Goal: Task Accomplishment & Management: Complete application form

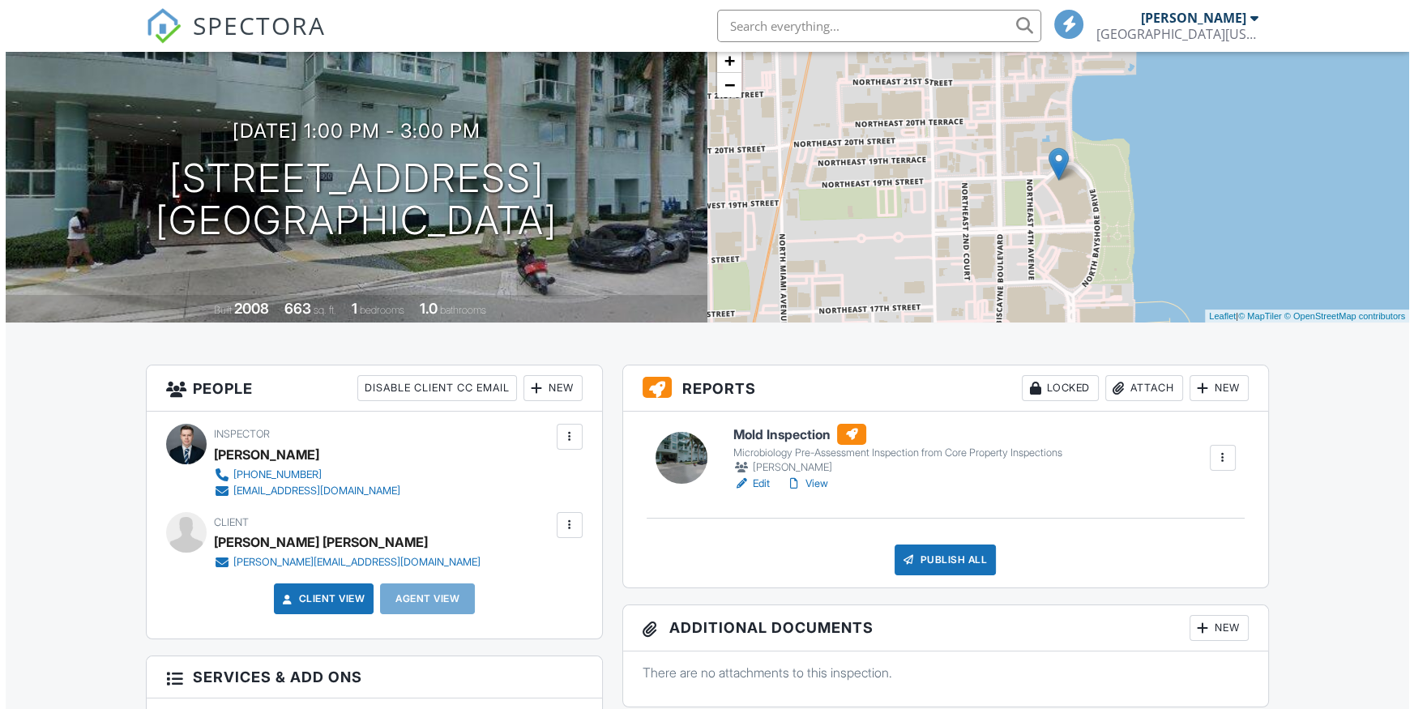
scroll to position [147, 0]
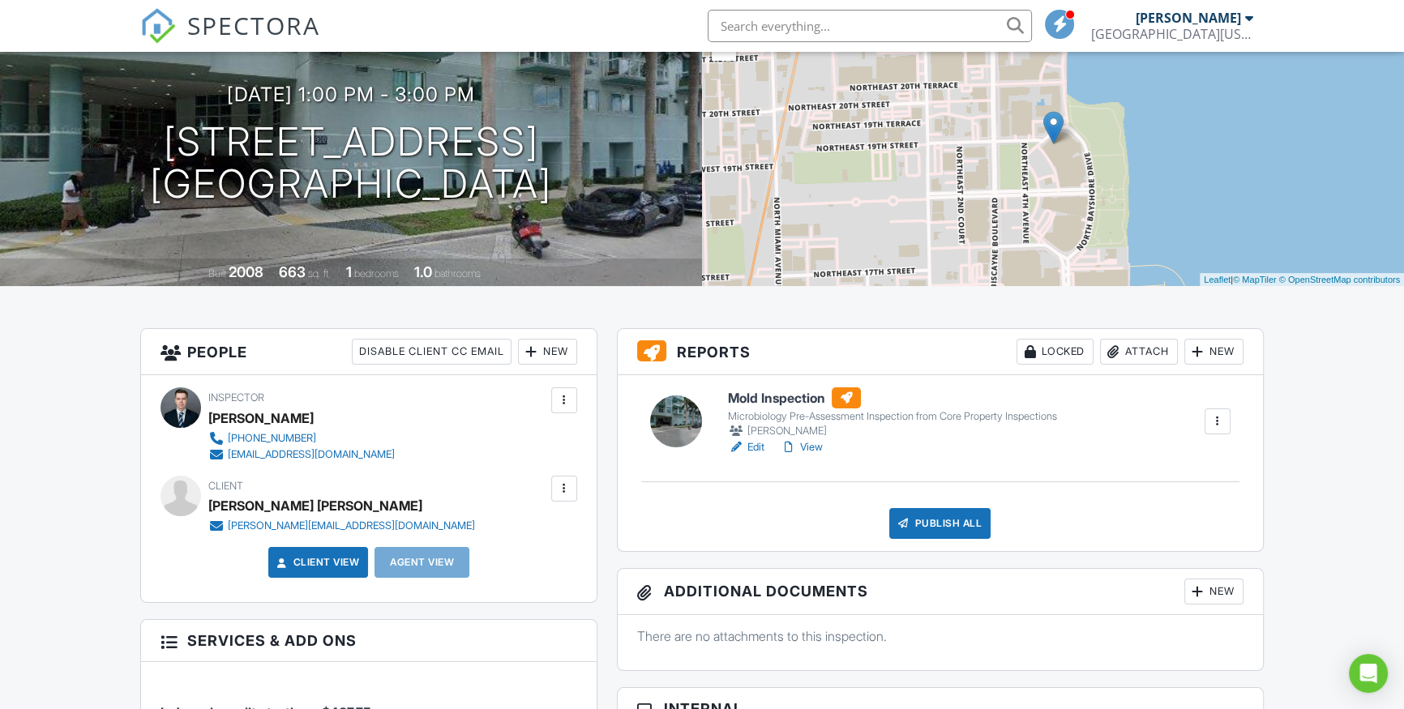
click at [1149, 353] on div "Attach" at bounding box center [1139, 352] width 78 height 26
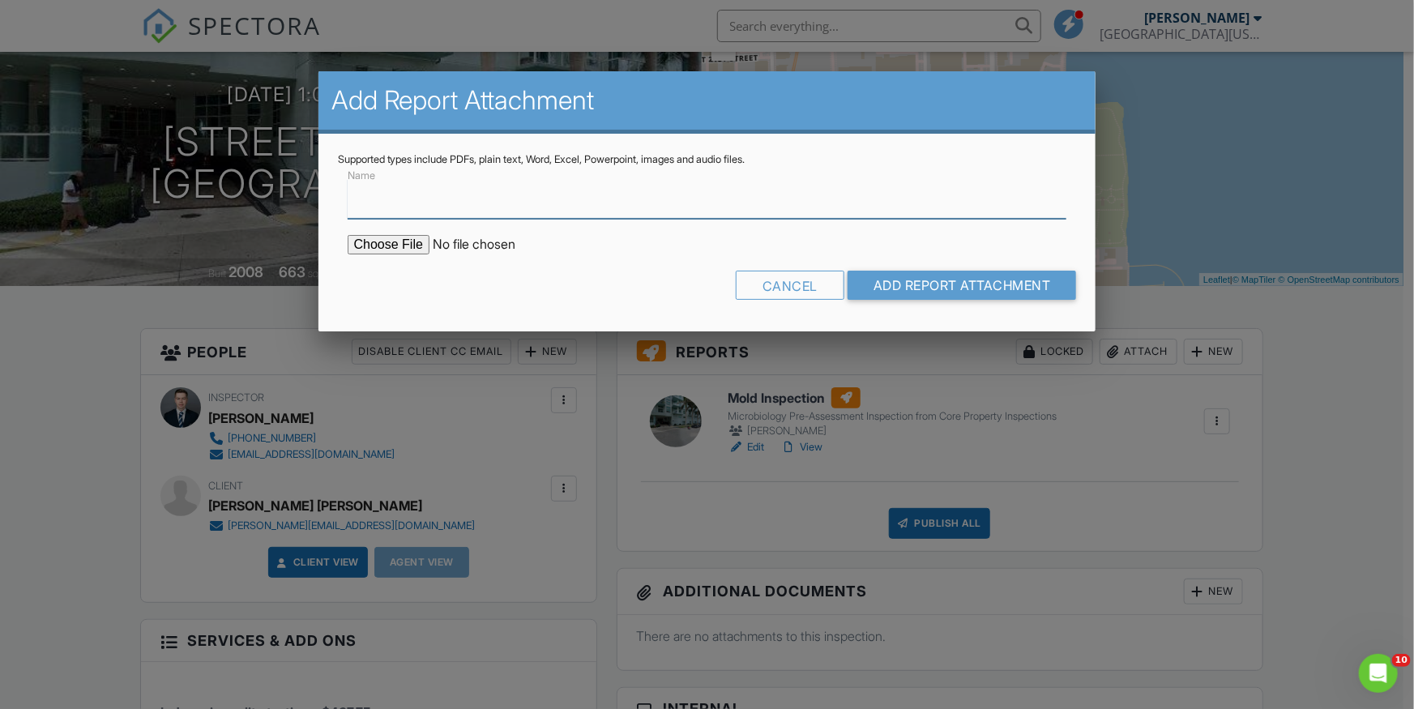
scroll to position [0, 0]
click at [388, 247] on input "file" at bounding box center [486, 244] width 276 height 19
click at [820, 281] on div "Cancel" at bounding box center [790, 285] width 109 height 29
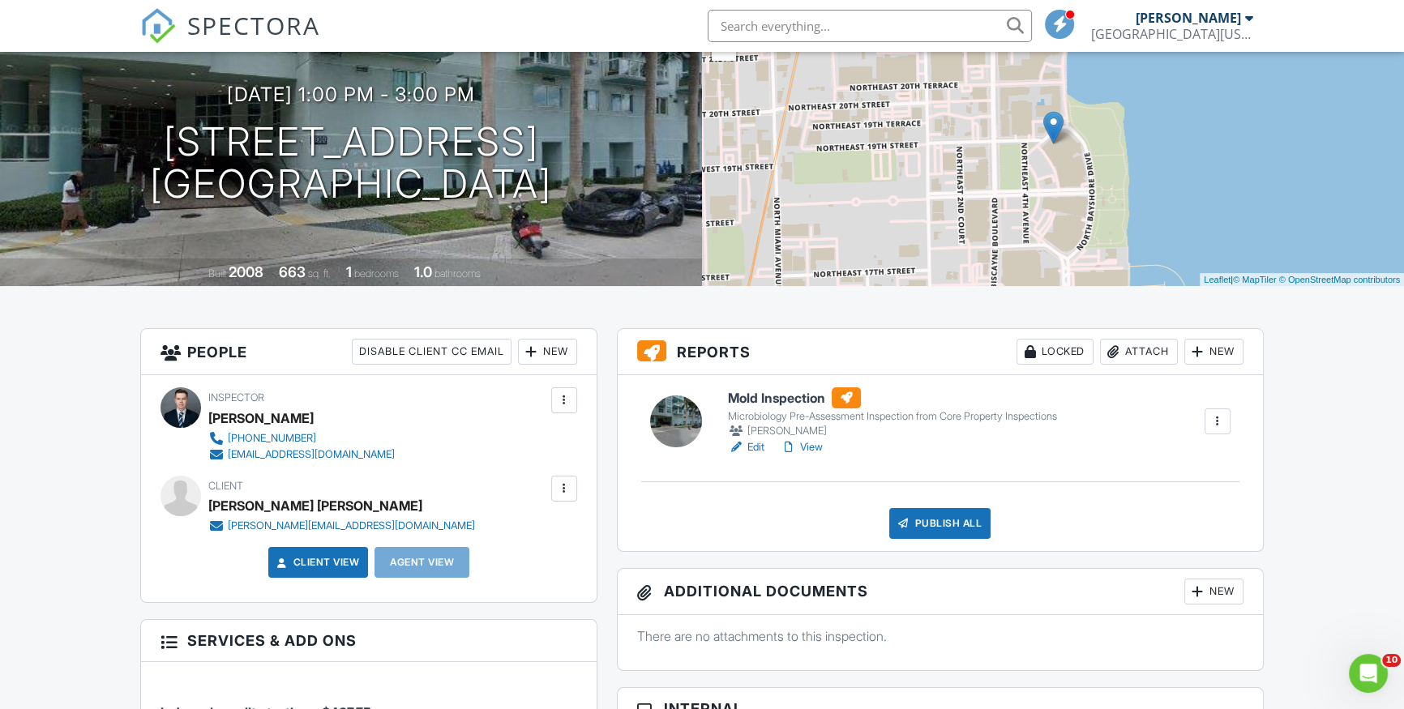
click at [1133, 352] on div "Attach" at bounding box center [1139, 352] width 78 height 26
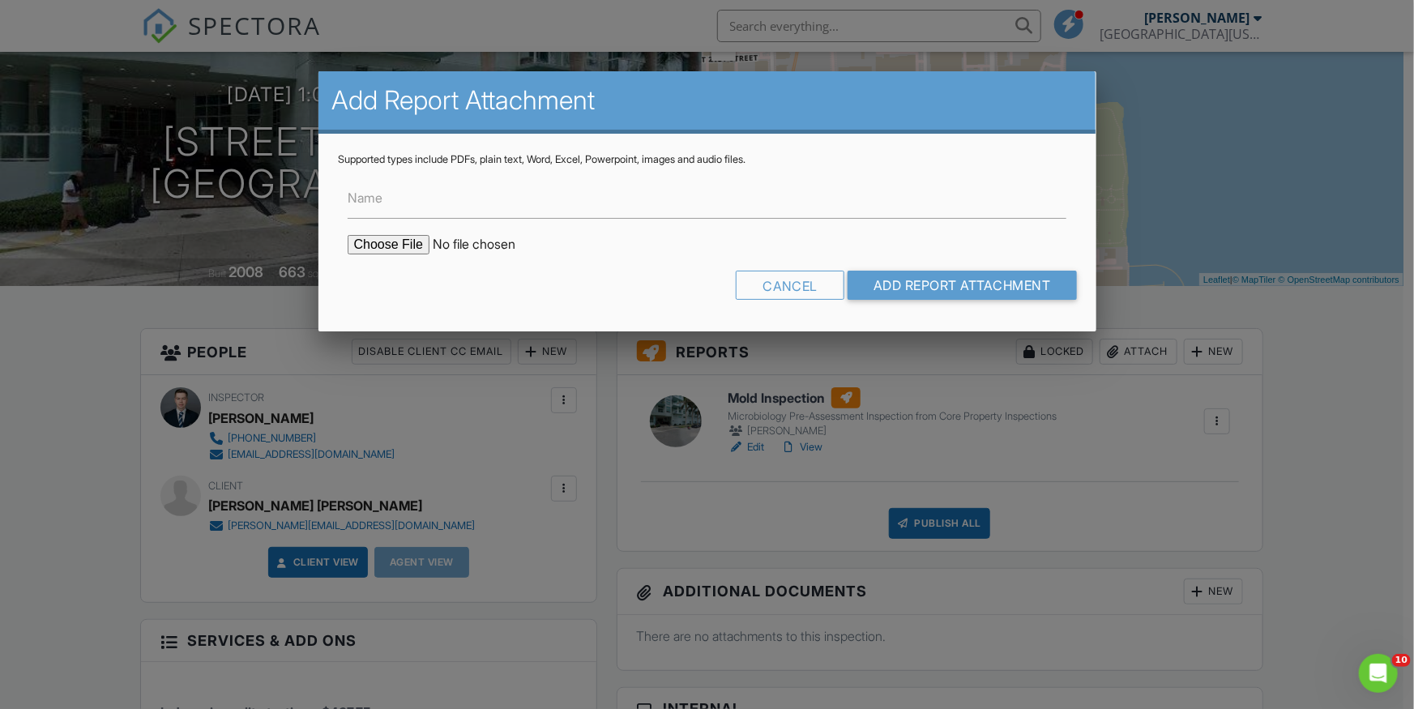
click at [396, 246] on input "file" at bounding box center [486, 244] width 276 height 19
type input "C:\fakepath\1900 Bayshore Dr 2717.pdf"
click at [918, 289] on input "Add Report Attachment" at bounding box center [962, 285] width 229 height 29
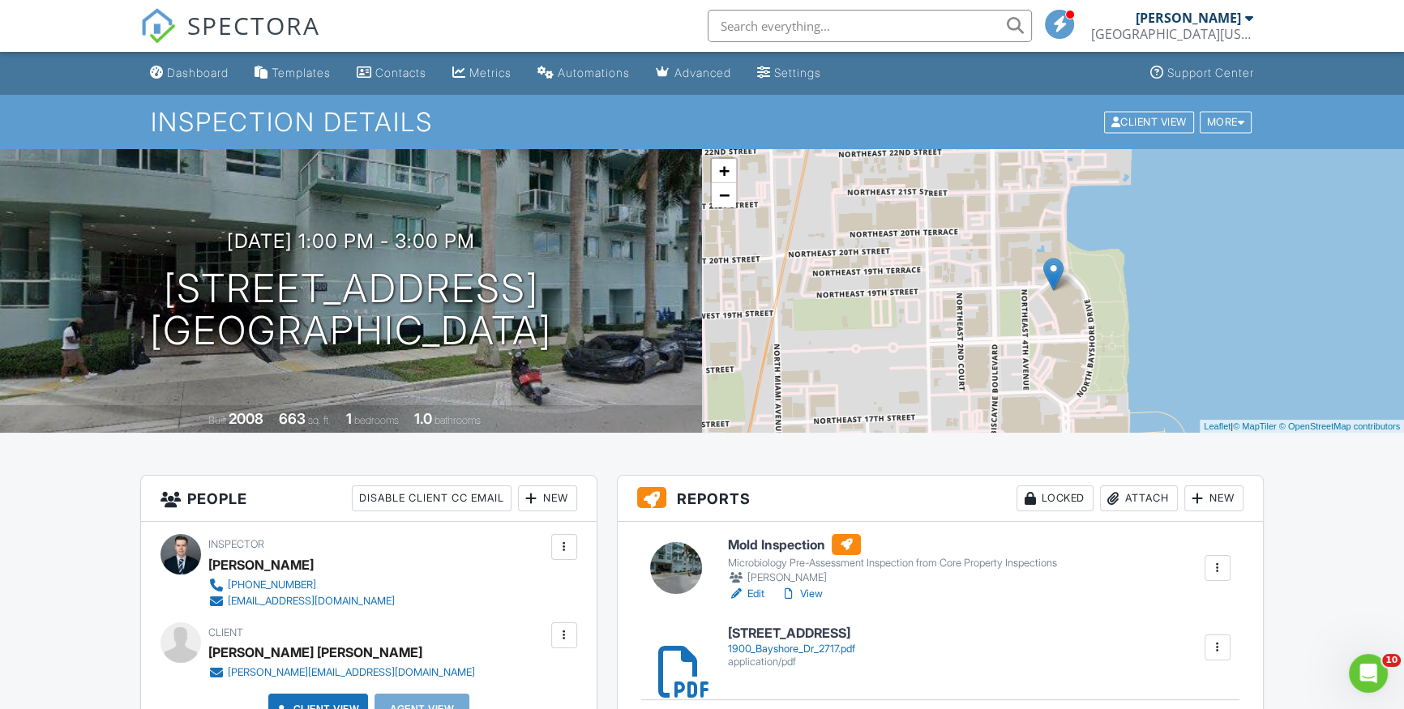
click at [174, 68] on div "Dashboard" at bounding box center [198, 73] width 62 height 14
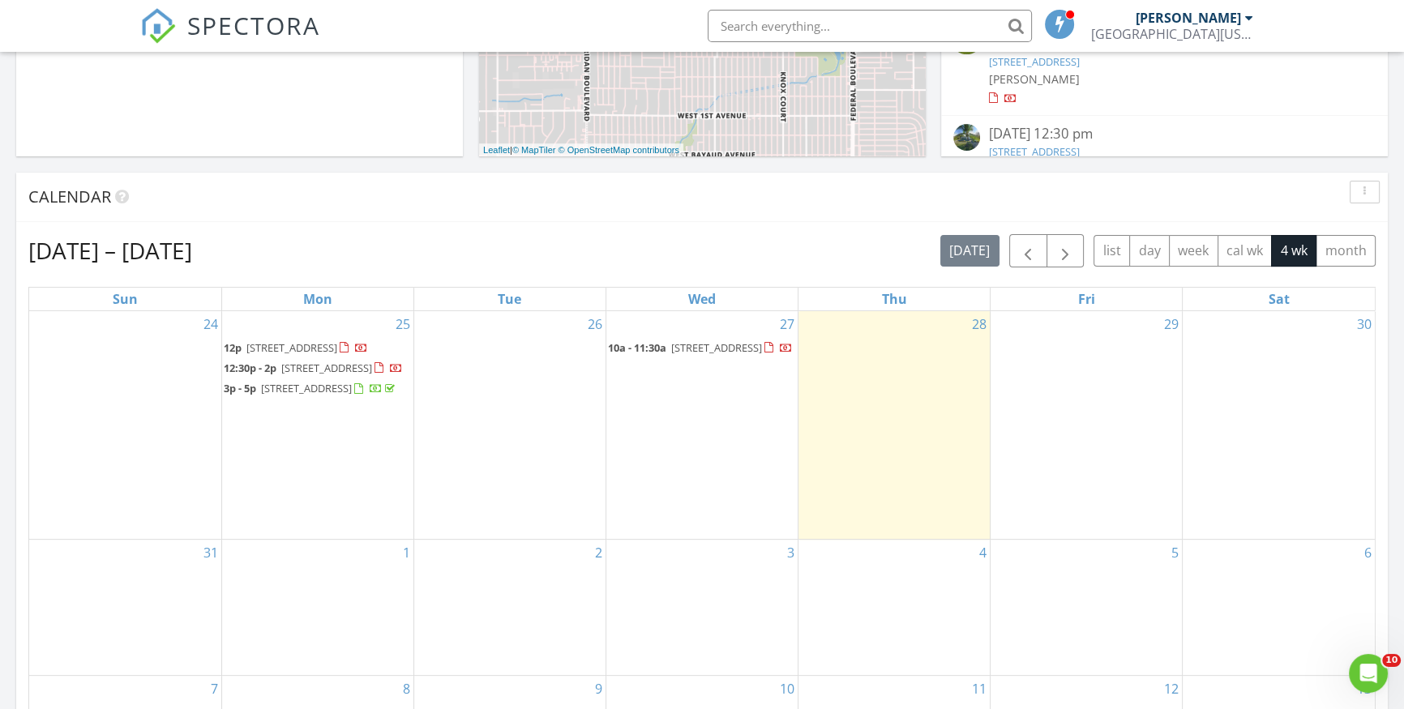
scroll to position [516, 0]
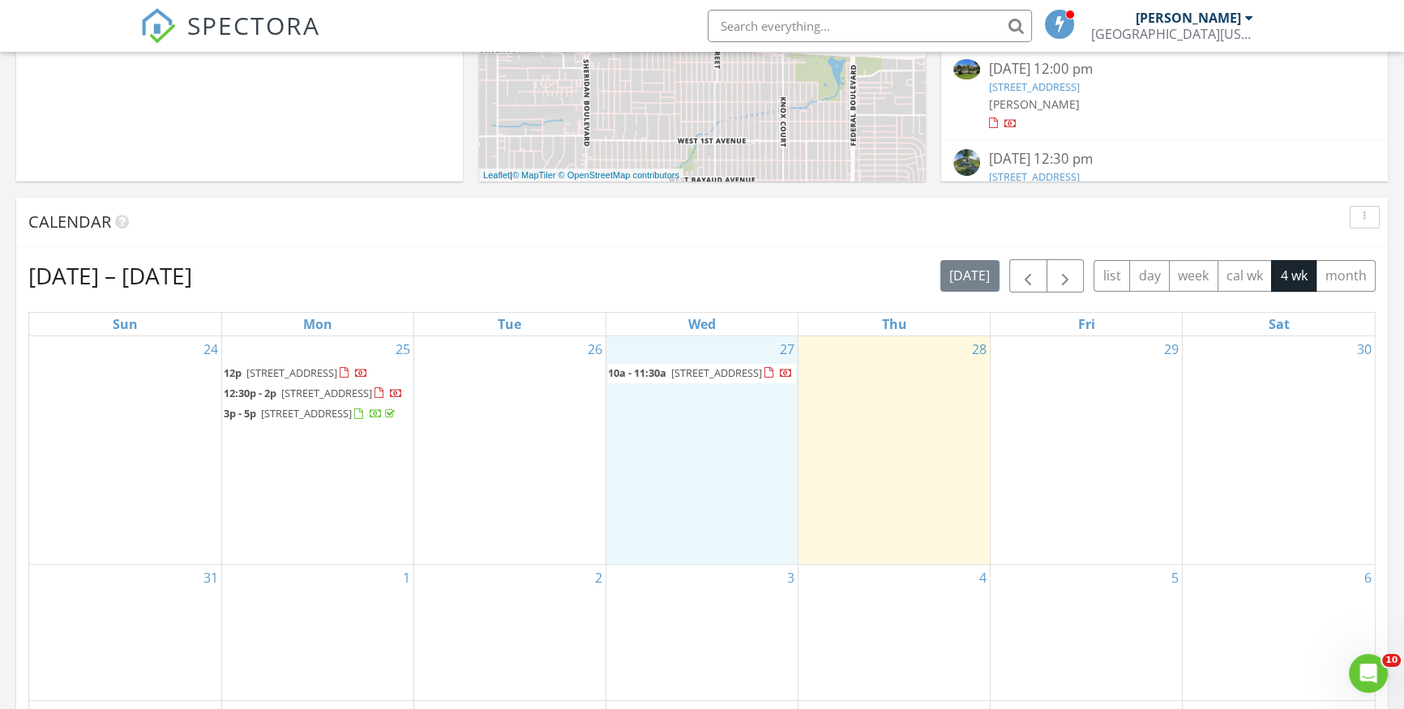
click at [704, 511] on div "27 10a - 11:30a 7500 Polk St, Hollywood 33024" at bounding box center [701, 450] width 191 height 229
click at [704, 439] on link "Inspection" at bounding box center [698, 445] width 83 height 26
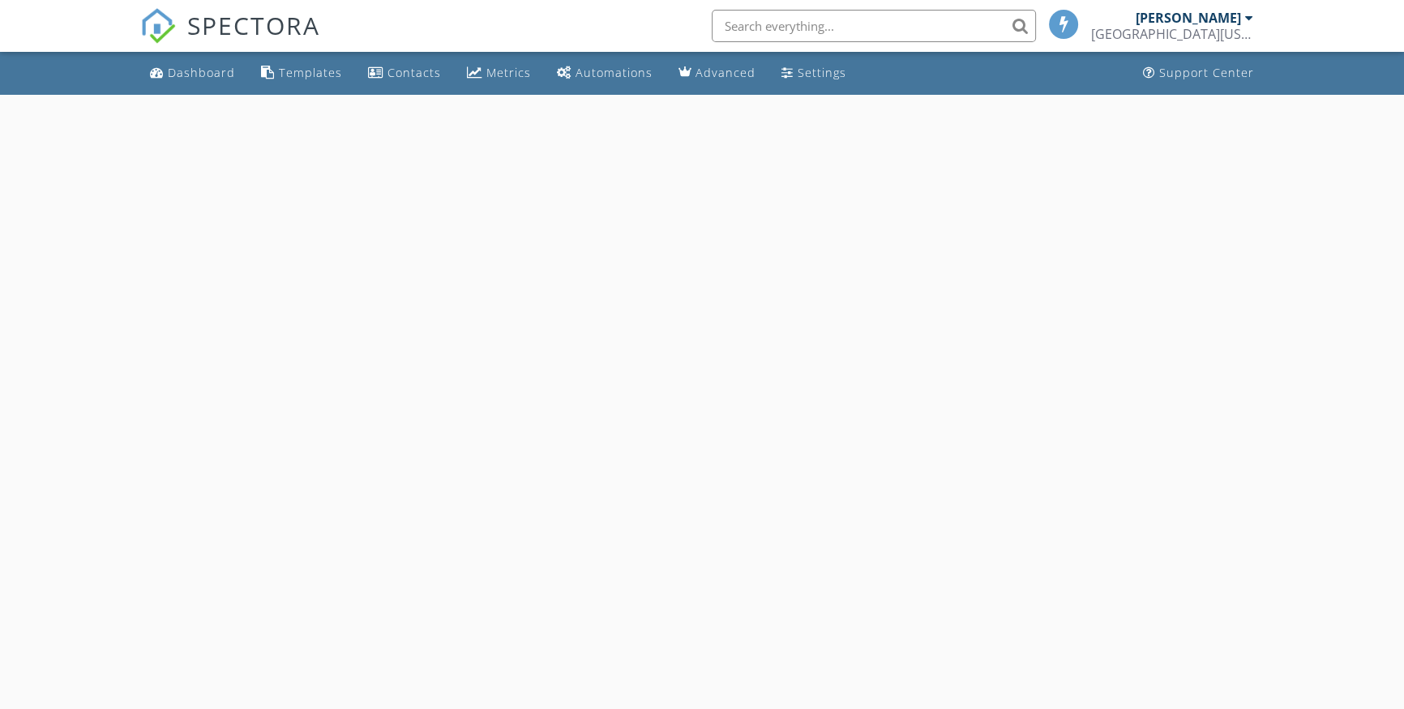
select select "7"
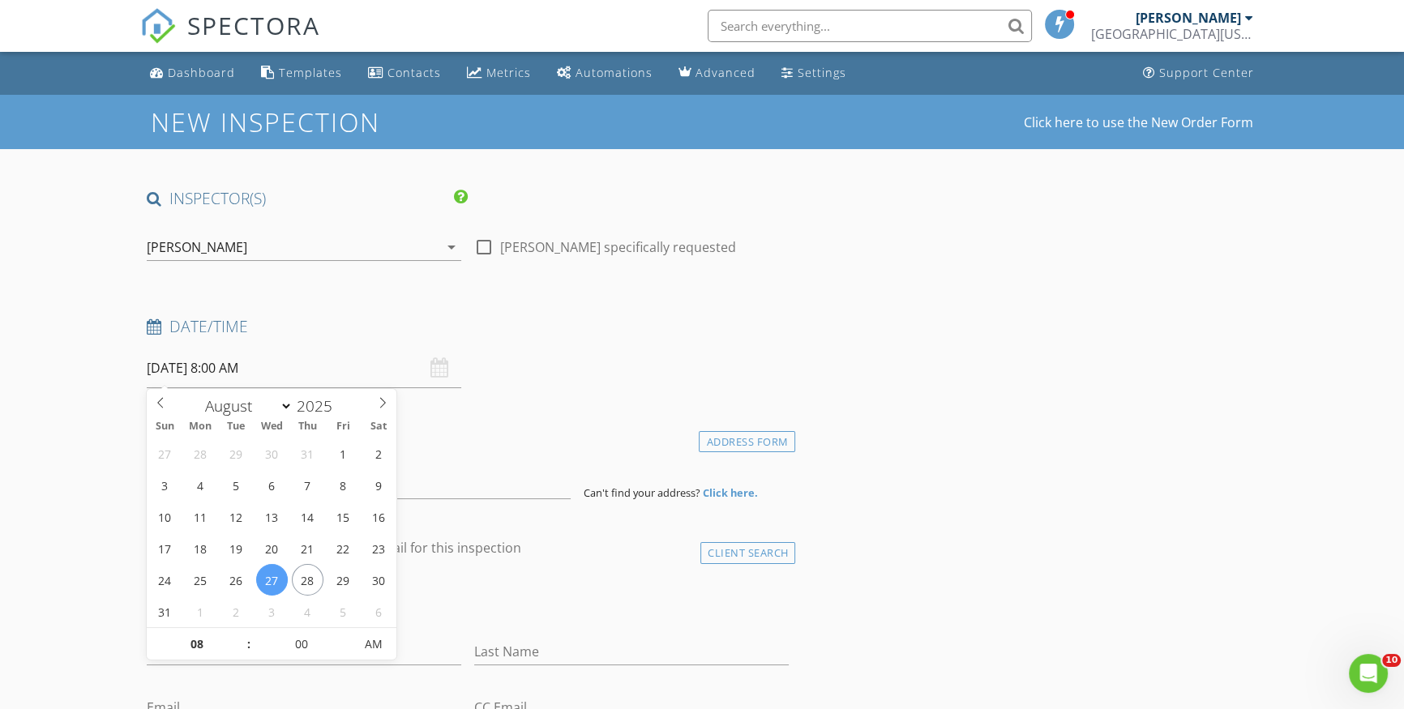
click at [280, 377] on input "08/27/2025 8:00 AM" at bounding box center [304, 369] width 315 height 40
type input "09"
type input "08/27/2025 9:00 AM"
click at [243, 637] on span at bounding box center [240, 636] width 11 height 16
type input "10"
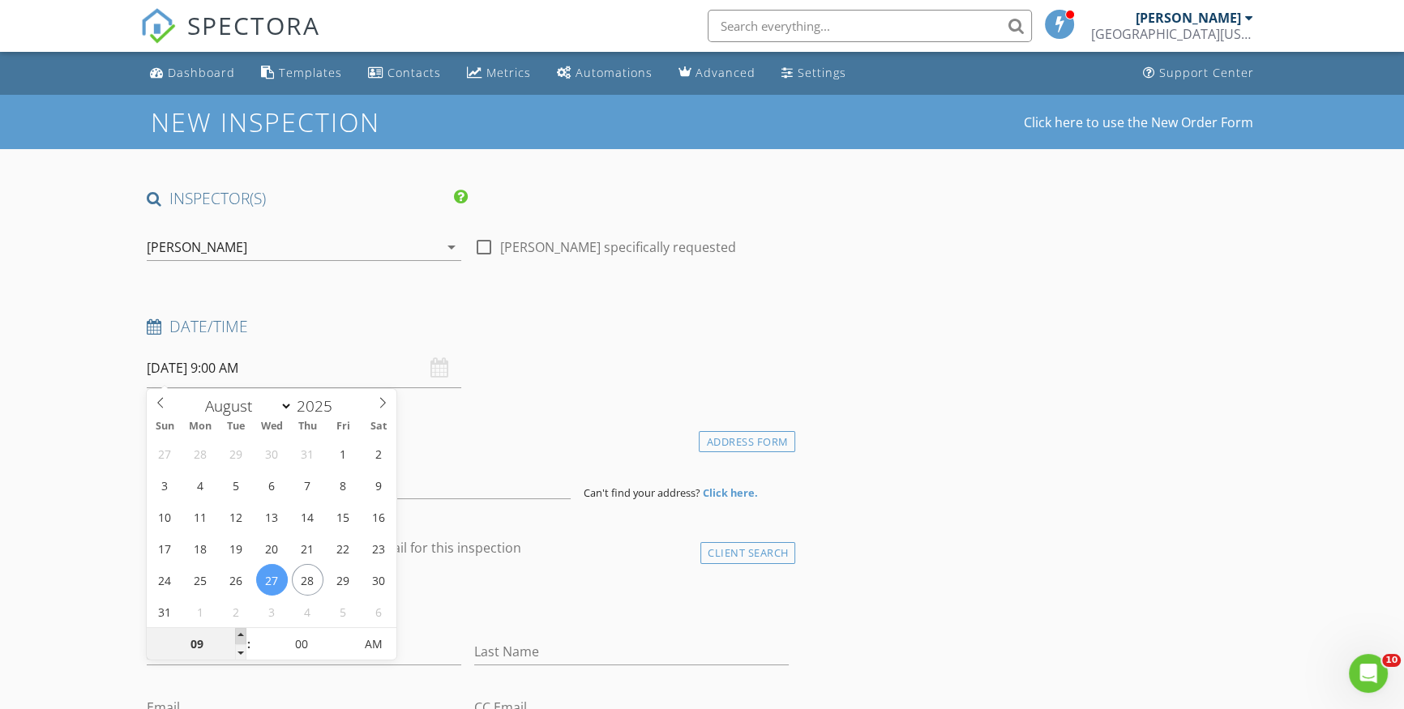
type input "08/27/2025 10:00 AM"
click at [243, 637] on span at bounding box center [240, 636] width 11 height 16
type input "11"
type input "08/27/2025 11:00 AM"
click at [243, 637] on span at bounding box center [240, 636] width 11 height 16
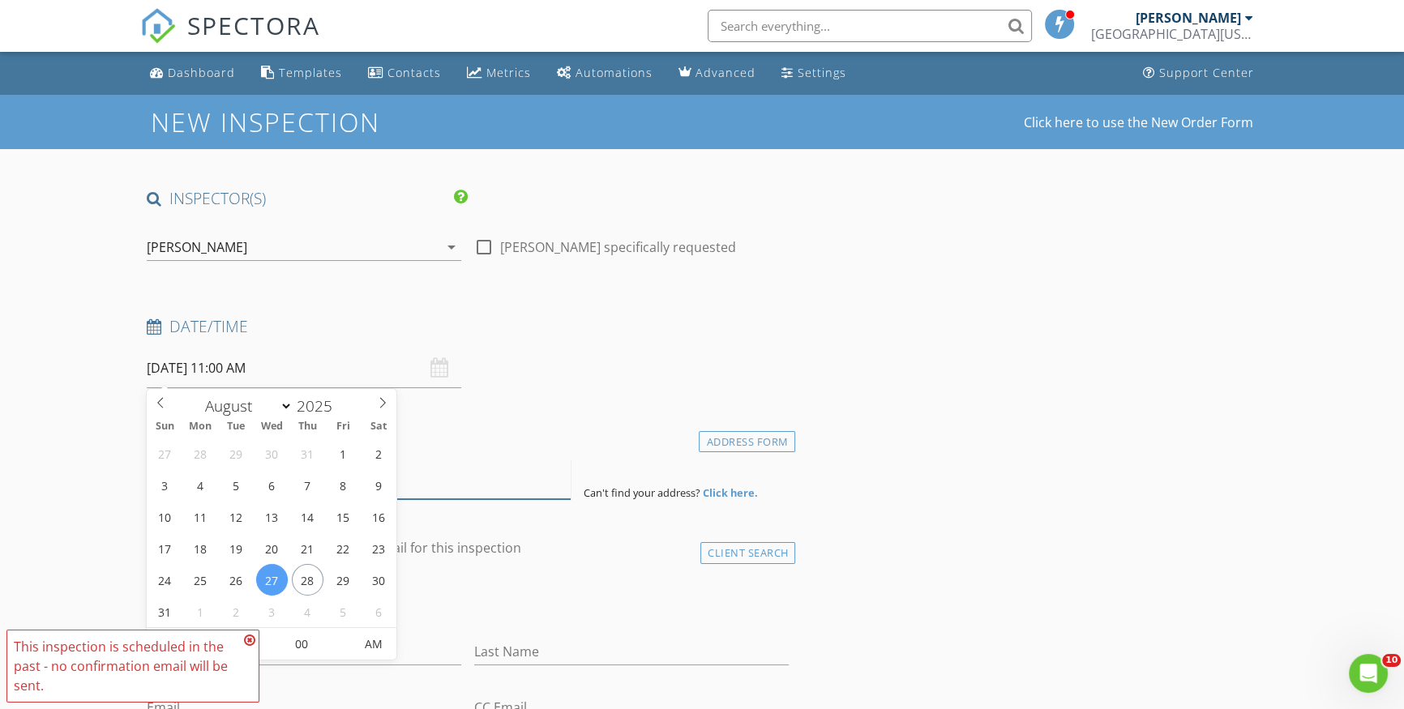
click at [518, 460] on input at bounding box center [359, 480] width 424 height 40
click at [294, 364] on input "08/27/2025 11:00 AM" at bounding box center [304, 369] width 315 height 40
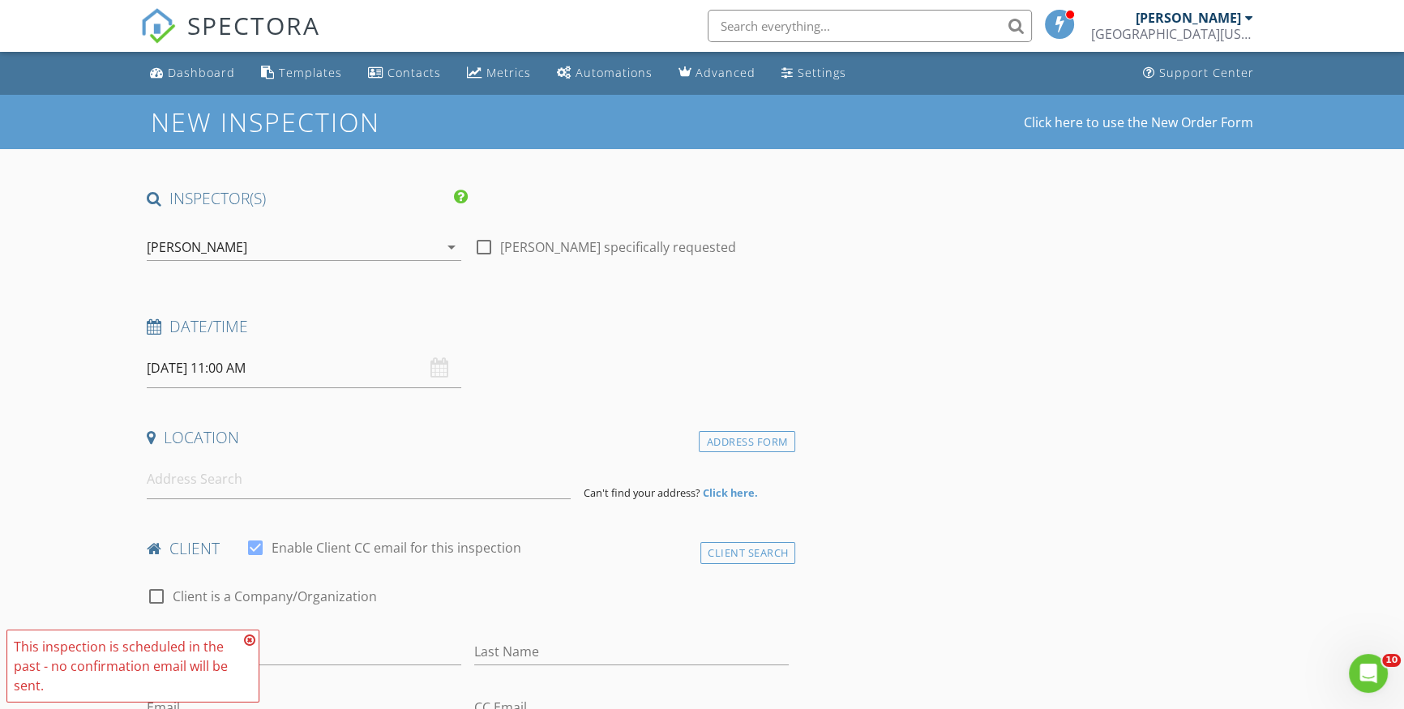
click at [250, 638] on icon at bounding box center [249, 640] width 11 height 13
drag, startPoint x: 289, startPoint y: 336, endPoint x: 289, endPoint y: 356, distance: 20.3
click at [289, 336] on div "Date/Time" at bounding box center [467, 332] width 655 height 32
click at [289, 358] on input "08/27/2025 11:00 AM" at bounding box center [304, 369] width 315 height 40
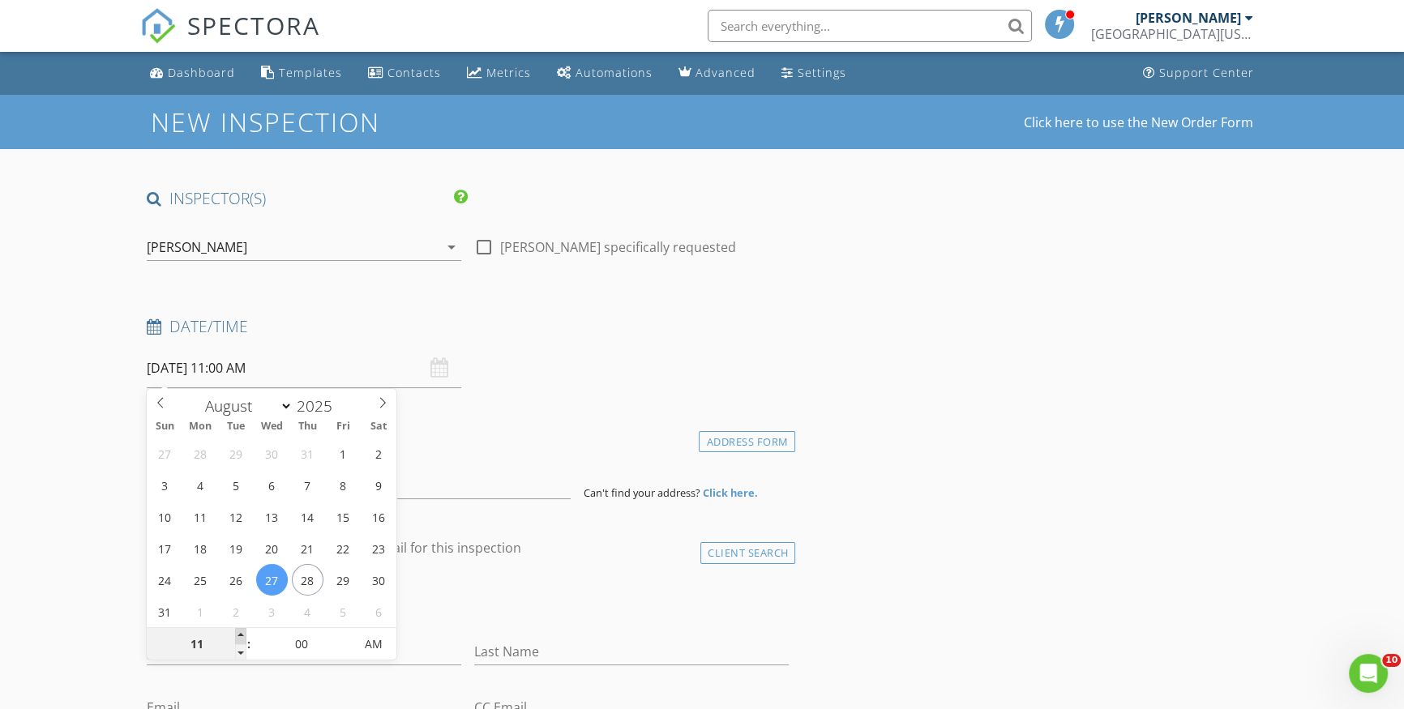
type input "12"
type input "08/27/2025 12:00 PM"
click at [239, 631] on span at bounding box center [240, 636] width 11 height 16
type input "01"
type input "08/27/2025 1:00 PM"
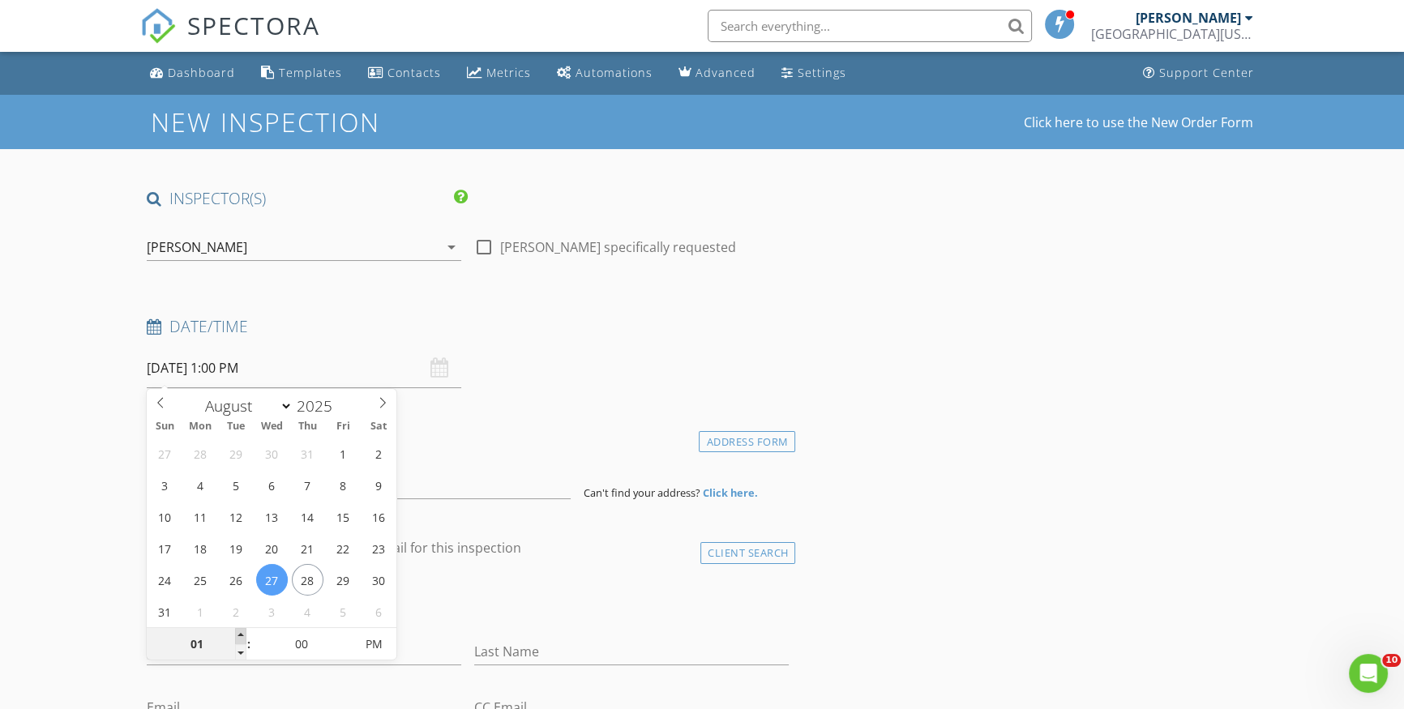
click at [240, 632] on span at bounding box center [240, 636] width 11 height 16
type input "02"
type input "08/27/2025 2:00 PM"
click at [240, 632] on span at bounding box center [240, 636] width 11 height 16
click at [240, 632] on div "This inspection is scheduled in the past - no confirmation email will be sent." at bounding box center [132, 666] width 253 height 73
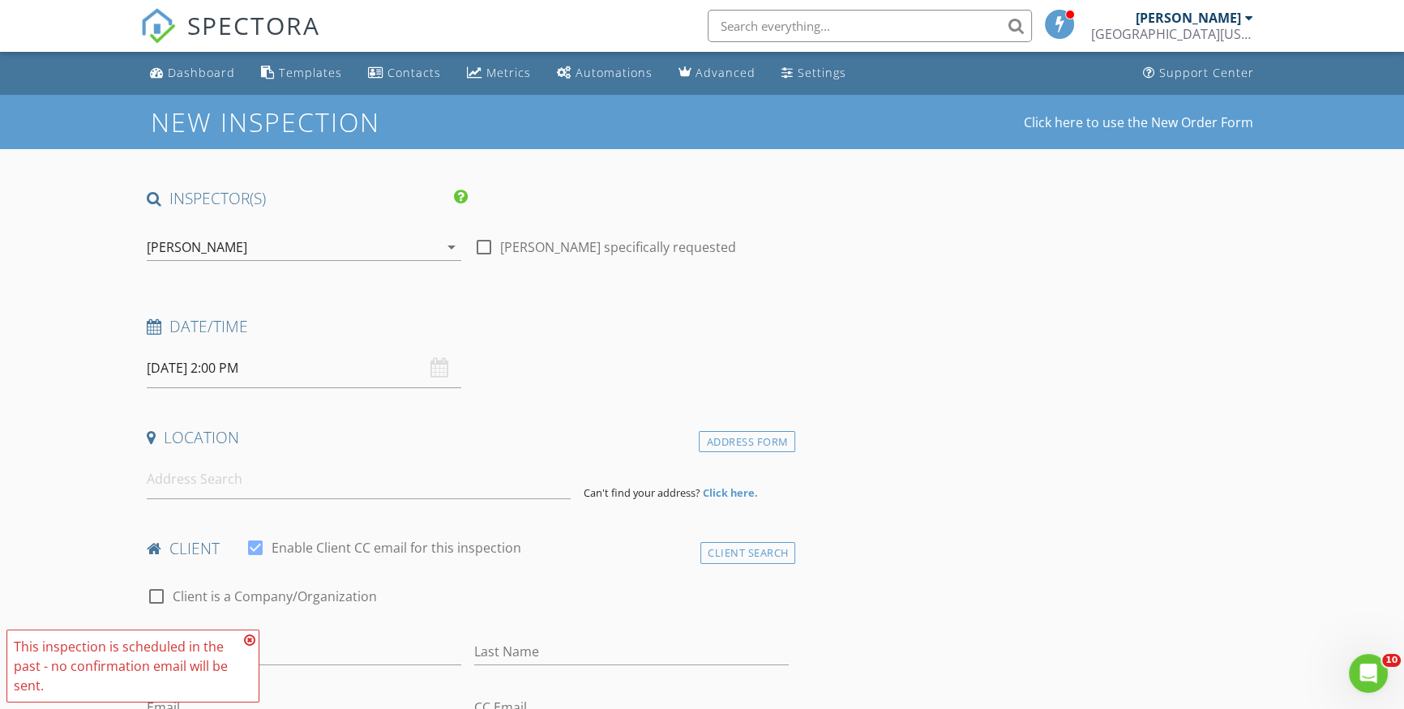
click at [250, 639] on icon at bounding box center [249, 640] width 11 height 13
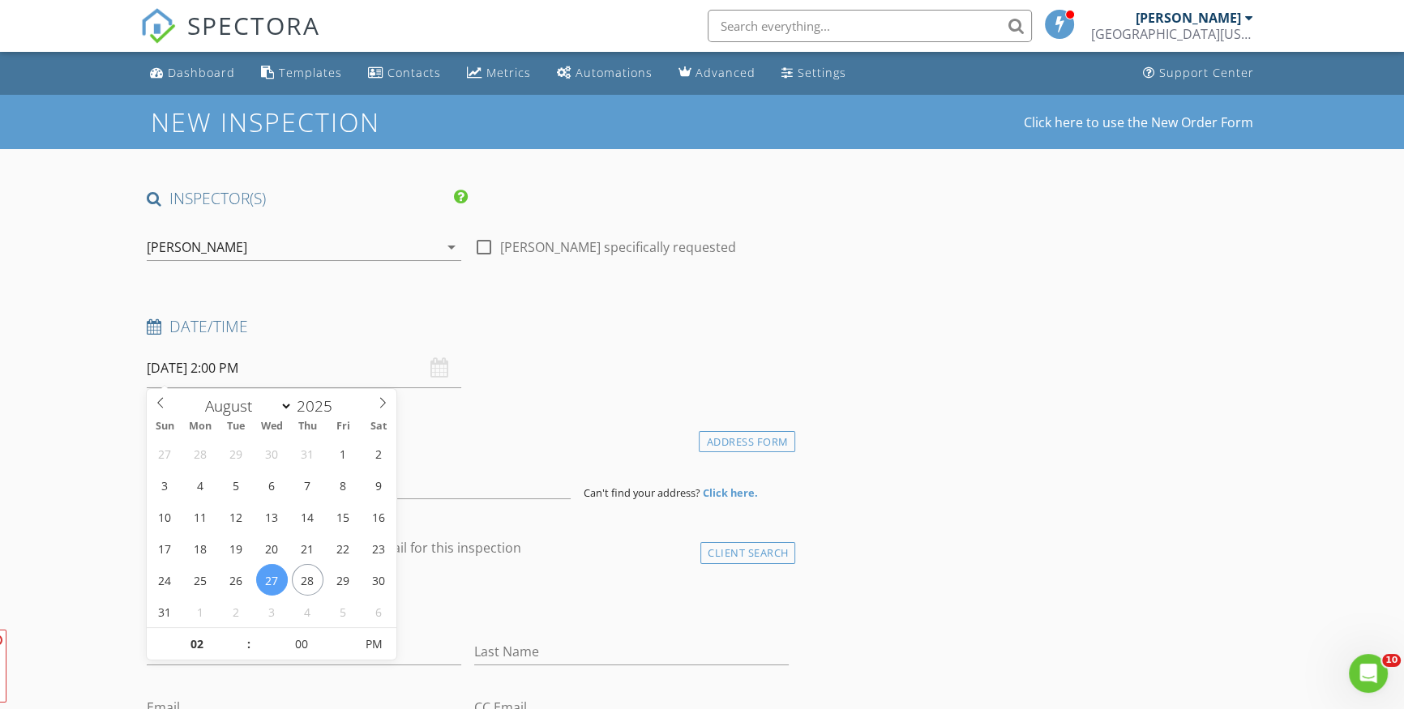
click at [272, 381] on input "08/27/2025 2:00 PM" at bounding box center [304, 369] width 315 height 40
type input "03"
type input "[DATE] 3:00 PM"
click at [240, 634] on span at bounding box center [240, 636] width 11 height 16
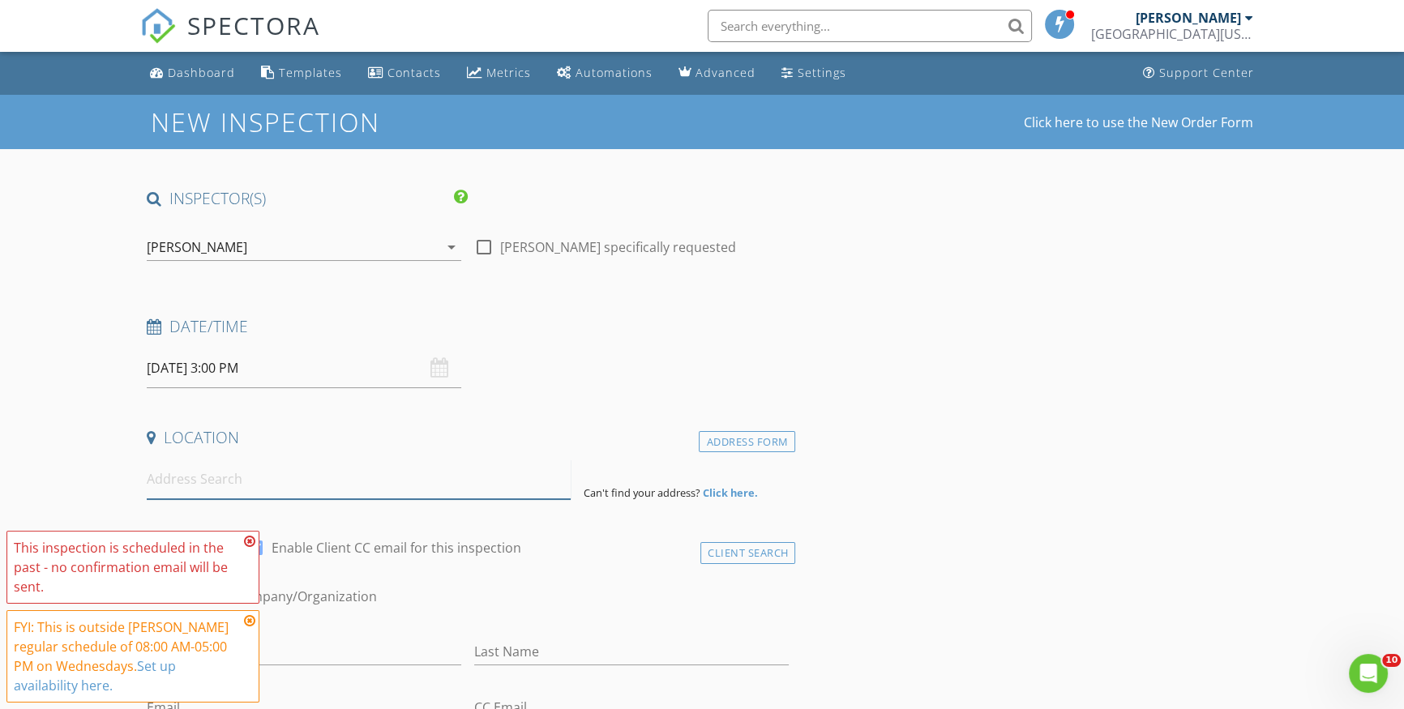
click at [458, 464] on input at bounding box center [359, 480] width 424 height 40
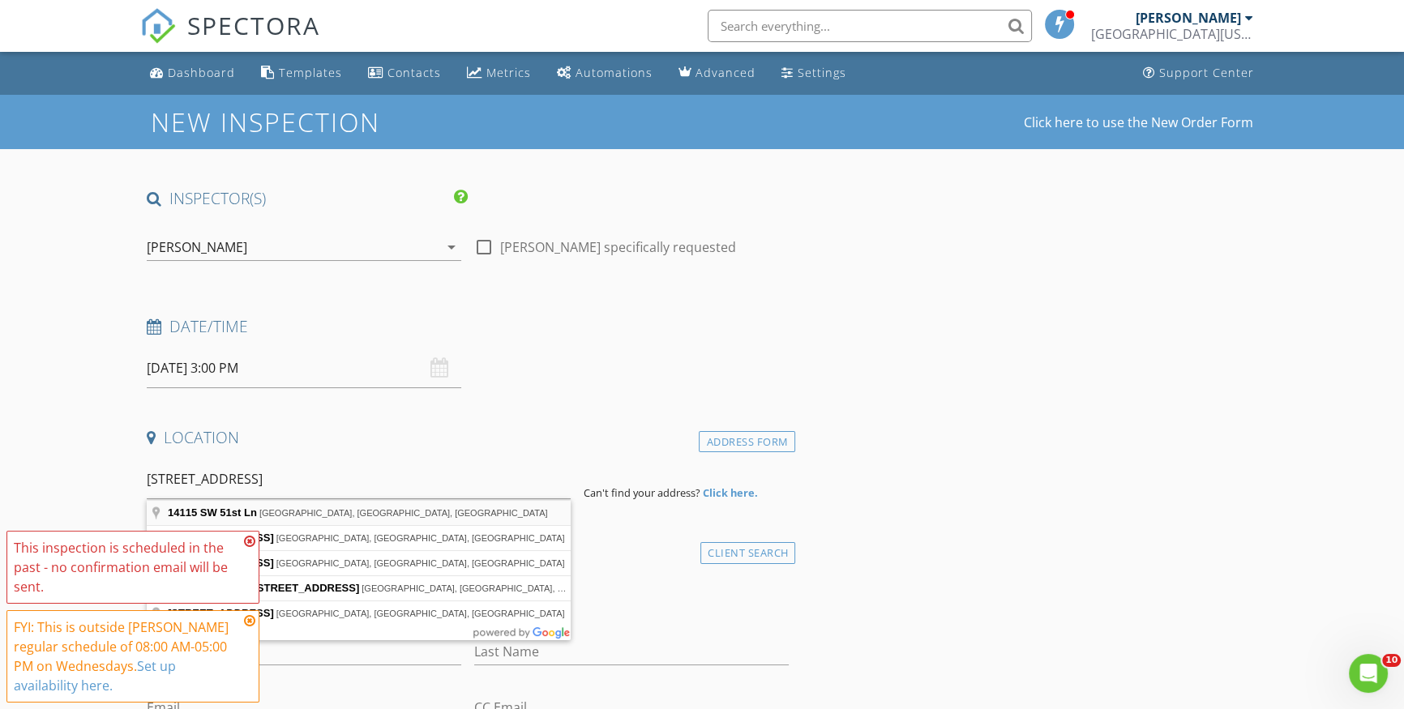
type input "14115 SW 51st Ln, Miramar, FL, USA"
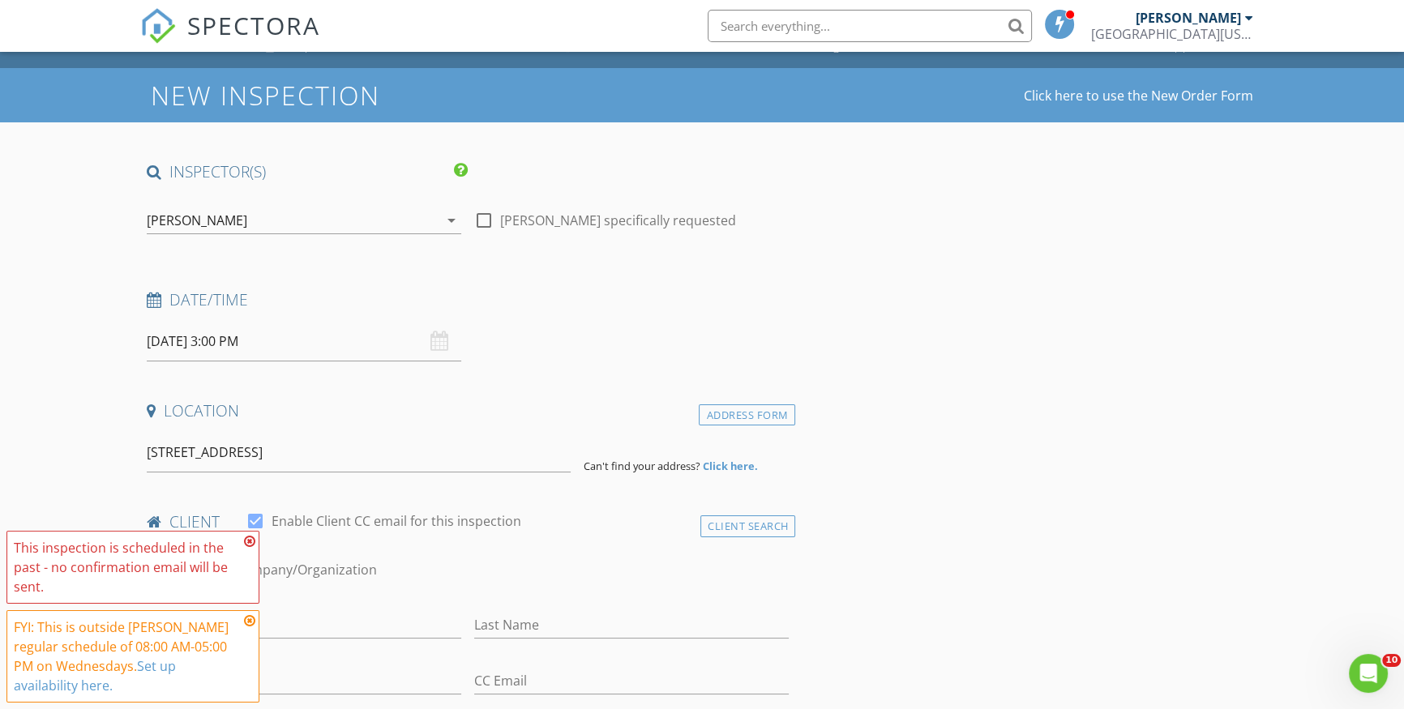
scroll to position [147, 0]
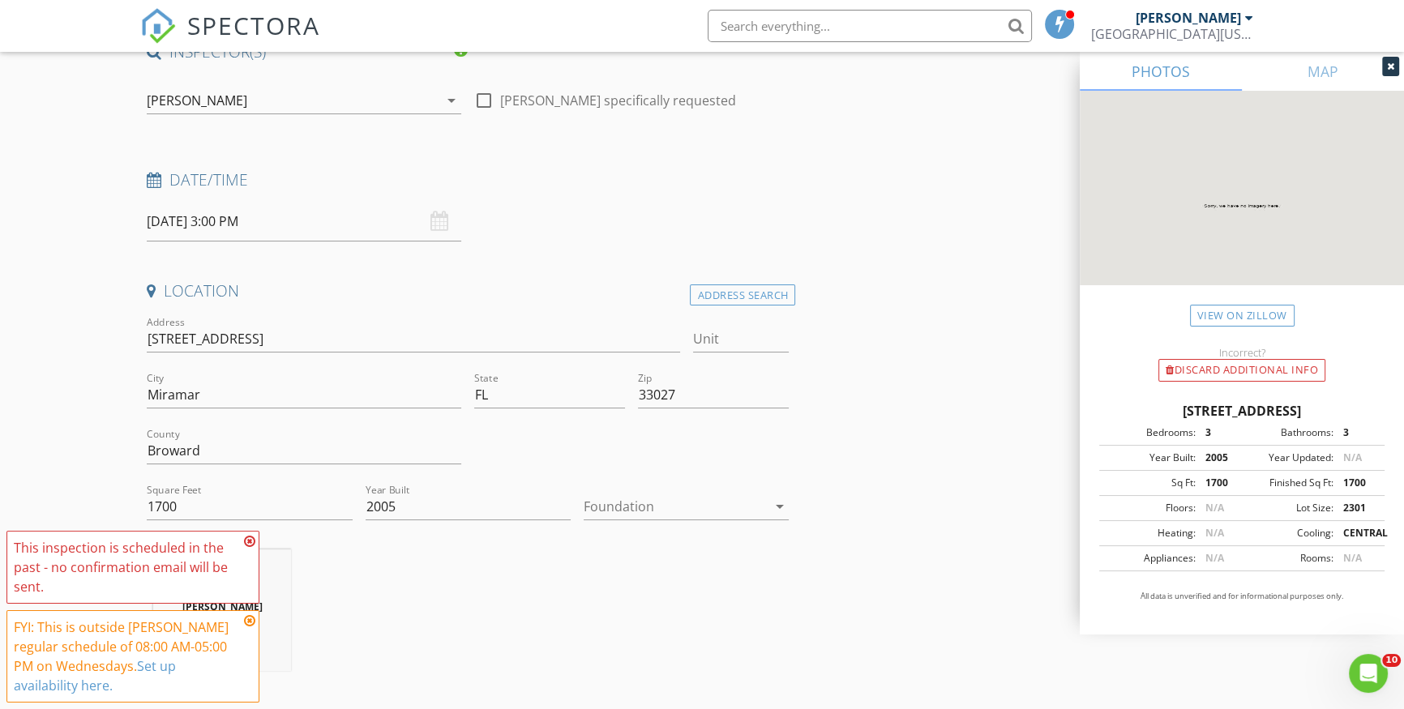
click at [252, 545] on icon at bounding box center [249, 541] width 11 height 13
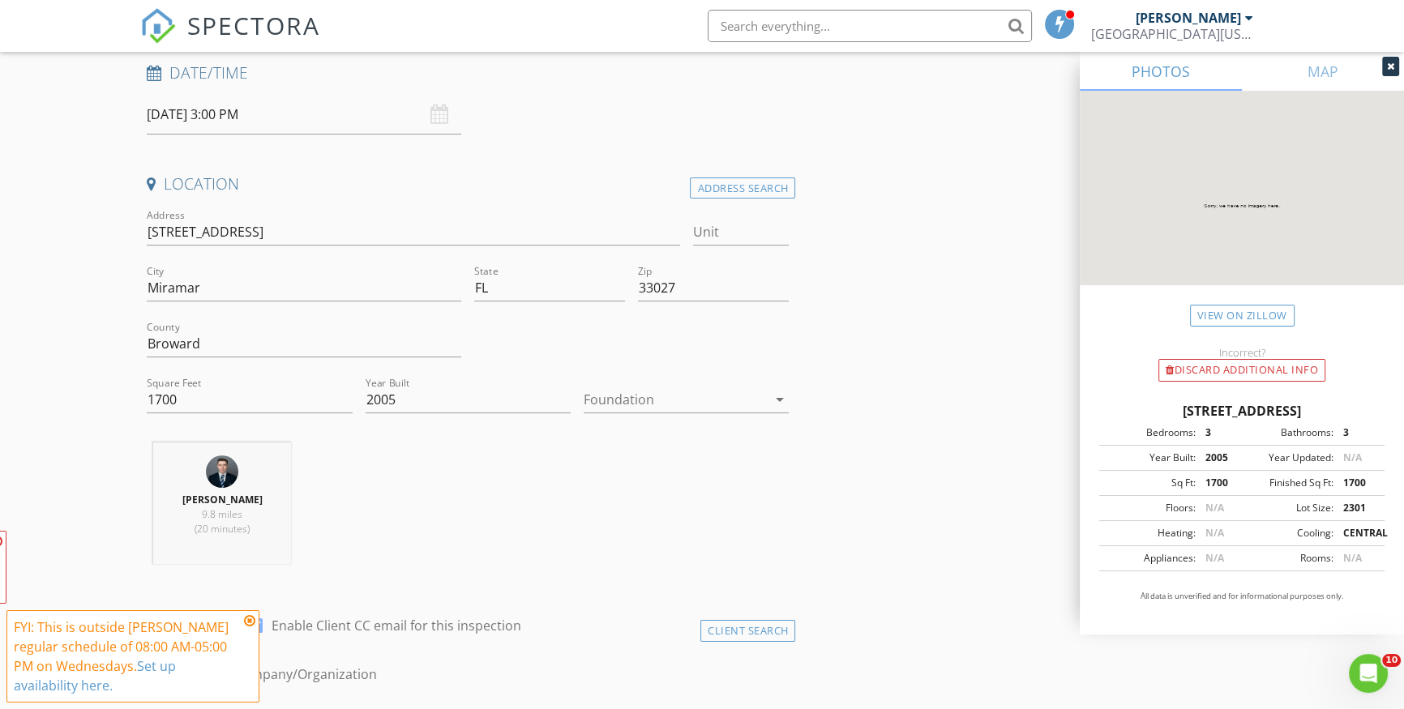
scroll to position [294, 0]
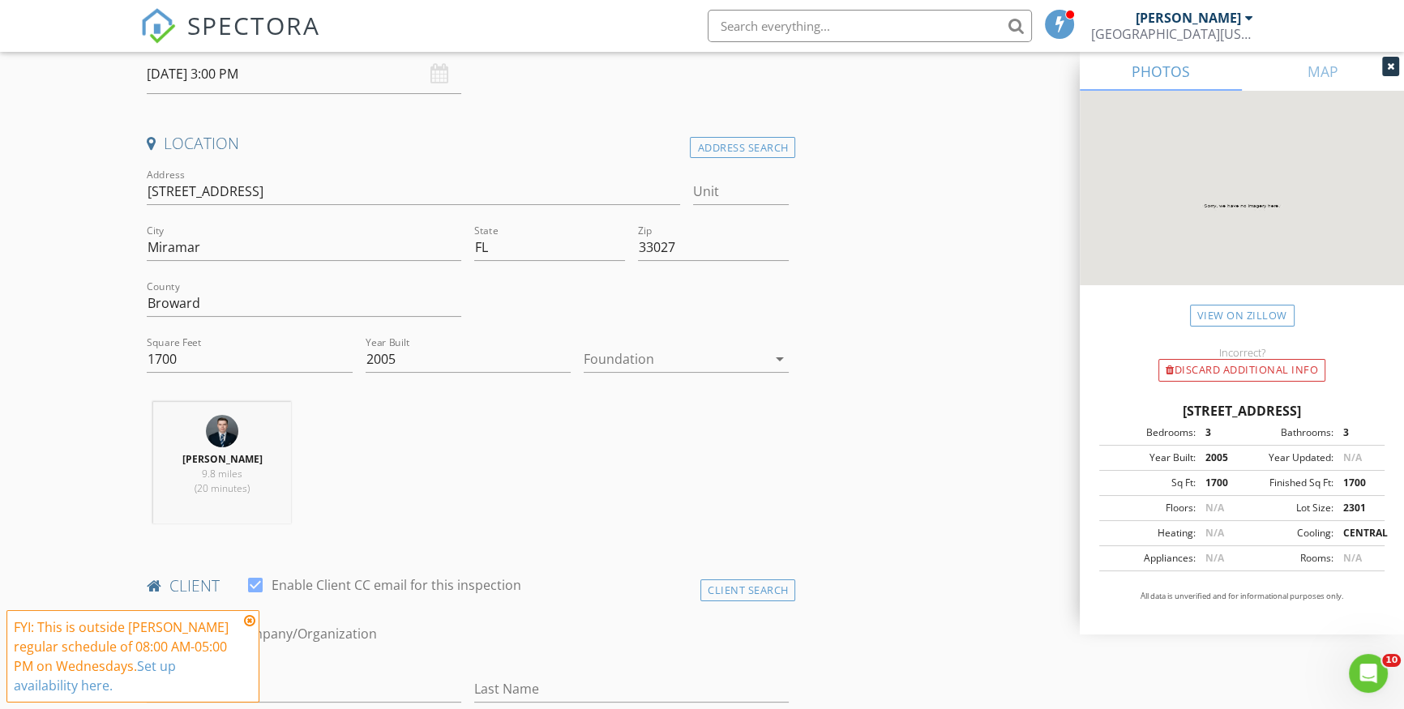
click at [246, 613] on div "FYI: This is outside Ray Trujillo's regular schedule of 08:00 AM-05:00 PM on We…" at bounding box center [132, 656] width 253 height 92
click at [251, 618] on icon at bounding box center [249, 620] width 11 height 13
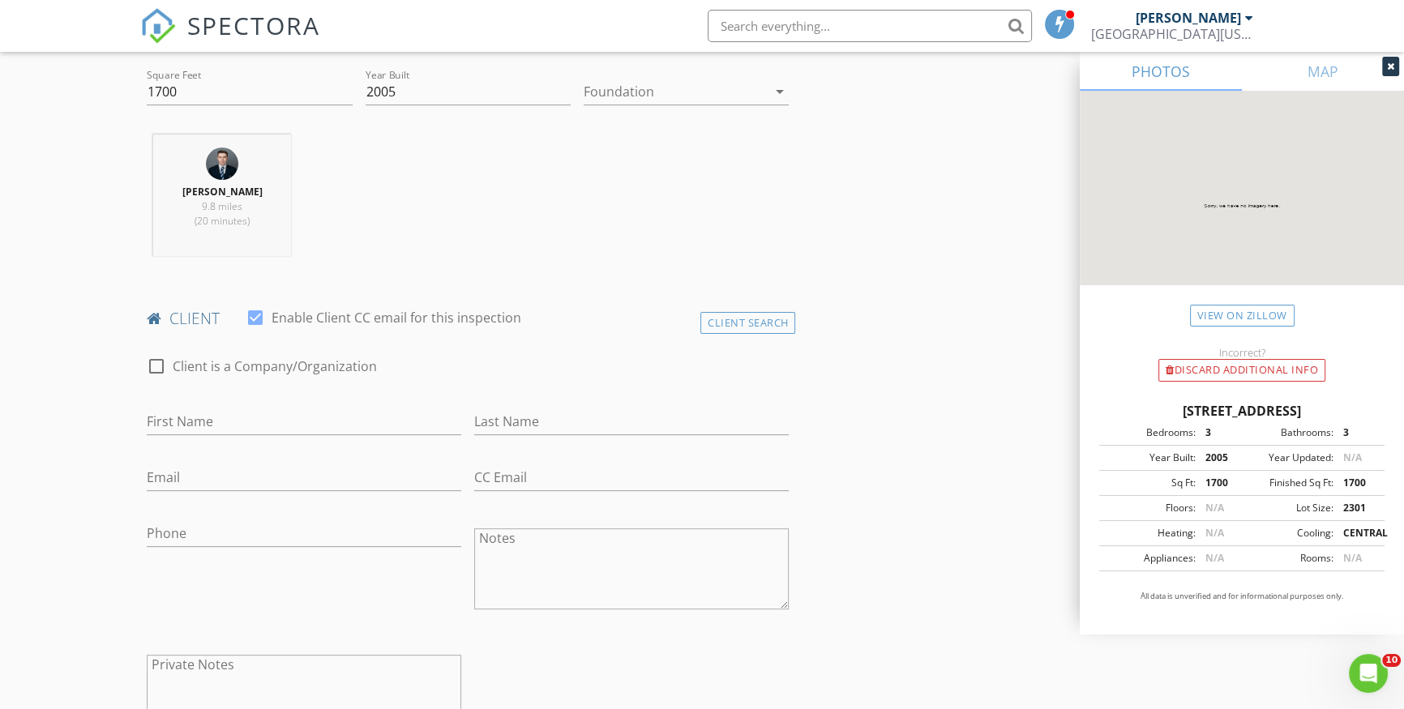
scroll to position [589, 0]
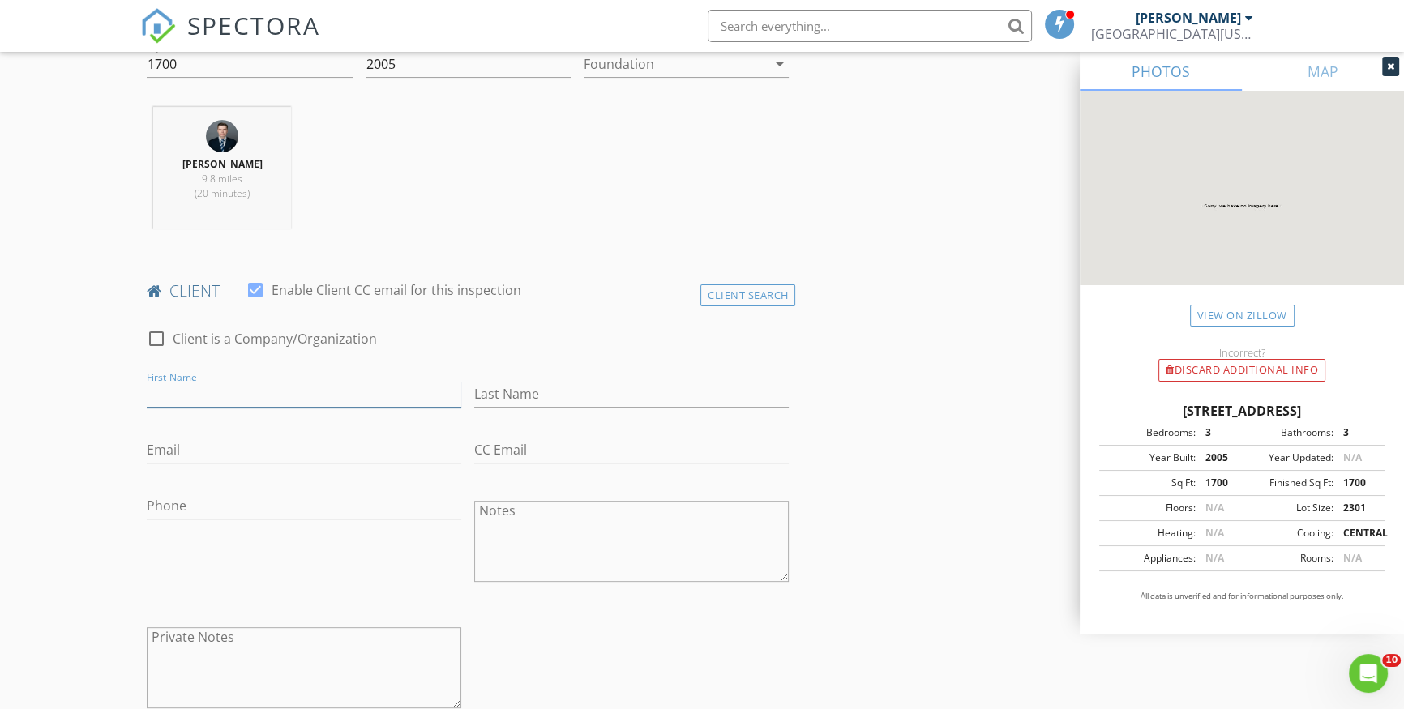
click at [220, 391] on input "First Name" at bounding box center [304, 394] width 315 height 27
type input "[PERSON_NAME]"
click at [147, 506] on input "Phone" at bounding box center [304, 506] width 315 height 27
type input "[PHONE_NUMBER]"
click at [328, 556] on div "Phone 786-897-4569" at bounding box center [303, 543] width 327 height 126
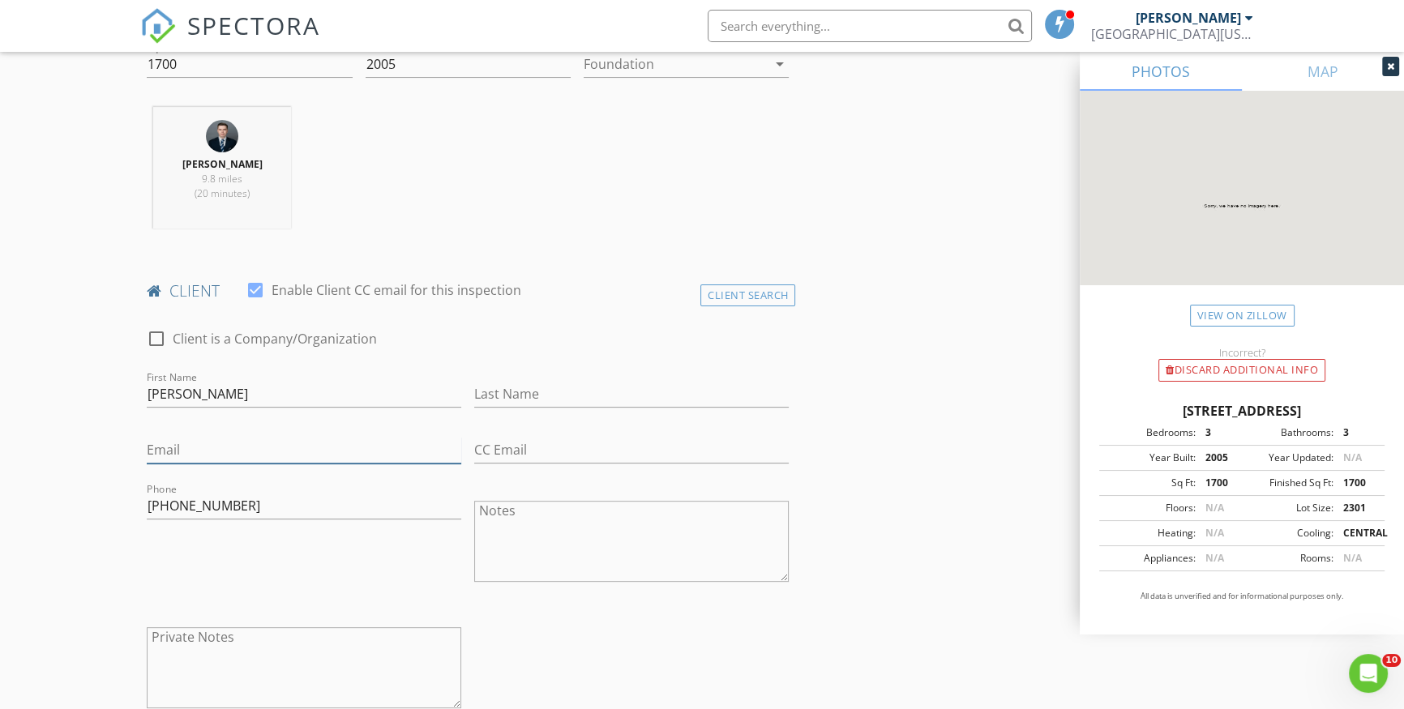
click at [186, 456] on input "Email" at bounding box center [304, 450] width 315 height 27
paste input "Yamil@qccadjusting.com"
type input "Yamil@qccadjusting.com"
click at [676, 154] on div "Ray Trujillo 9.8 miles (20 minutes)" at bounding box center [467, 174] width 655 height 135
click at [1390, 71] on icon at bounding box center [1390, 67] width 7 height 10
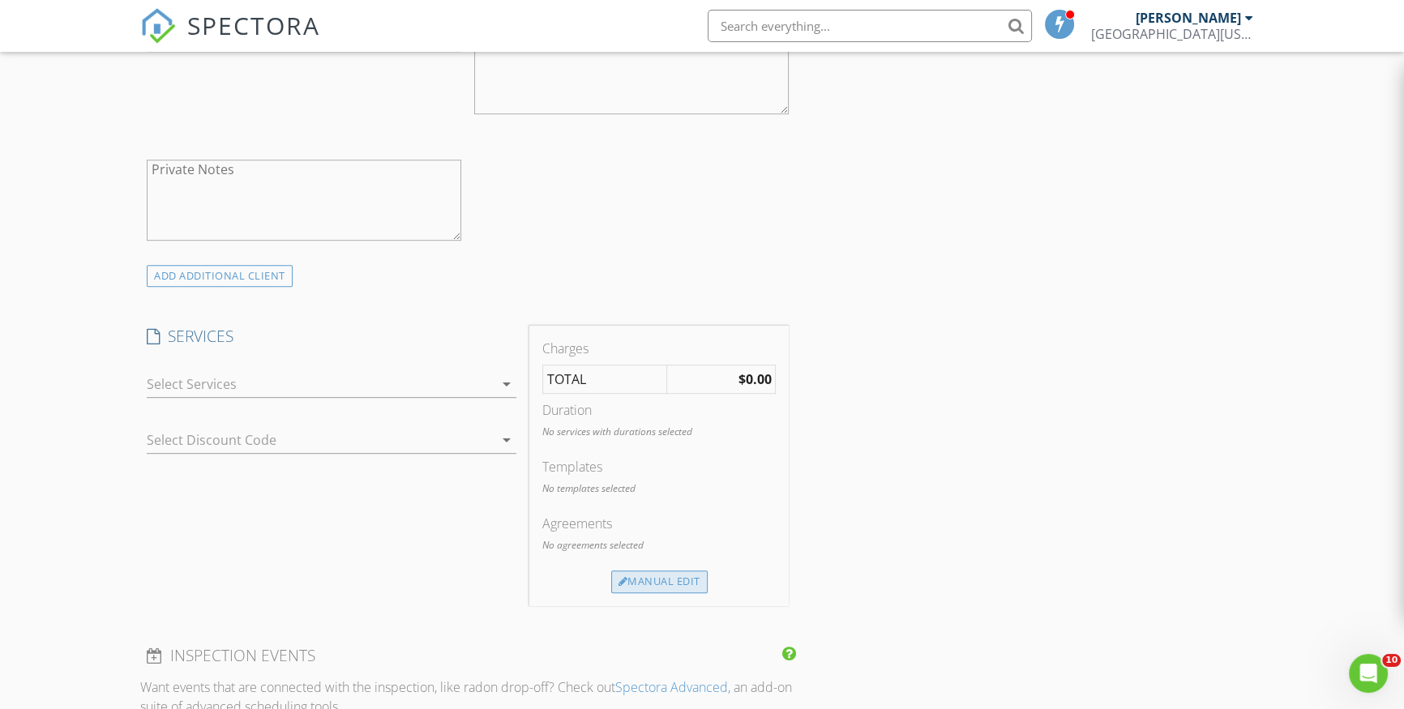
scroll to position [1252, 0]
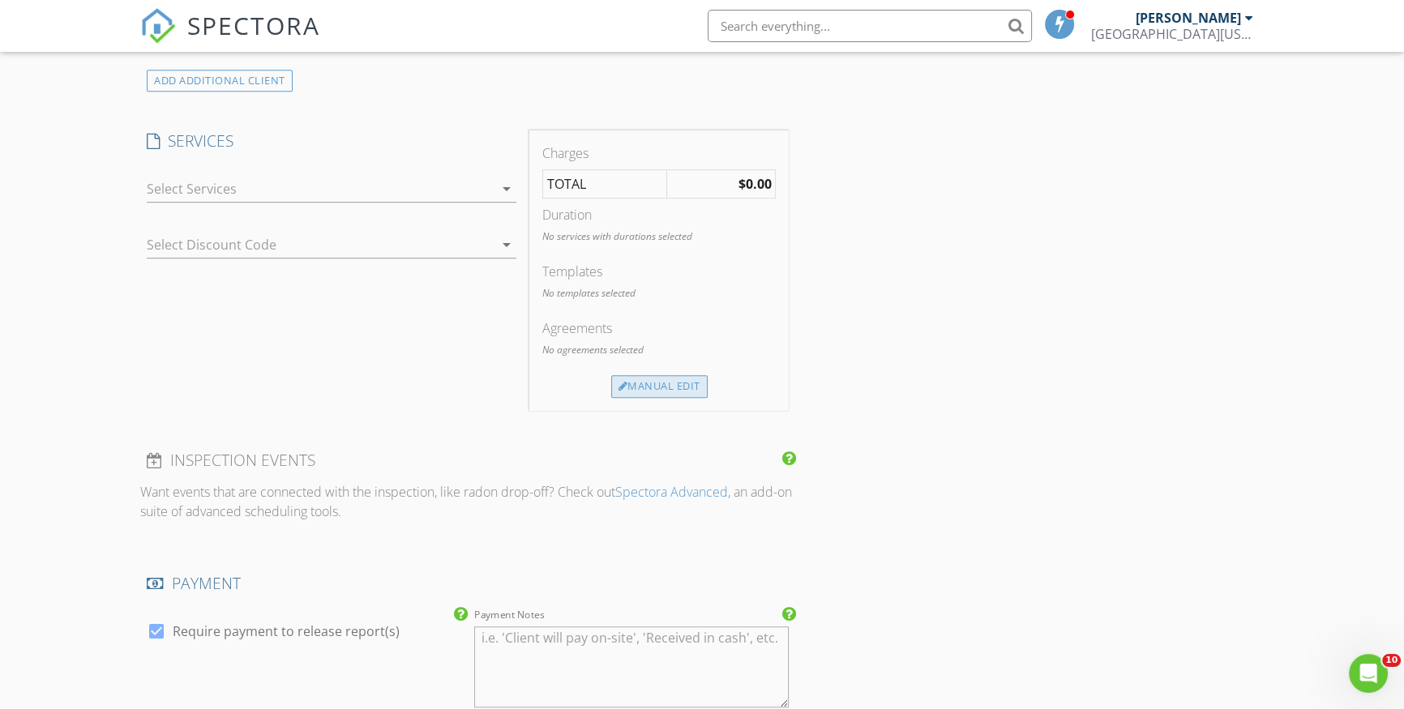
click at [662, 387] on div "Manual Edit" at bounding box center [659, 386] width 96 height 23
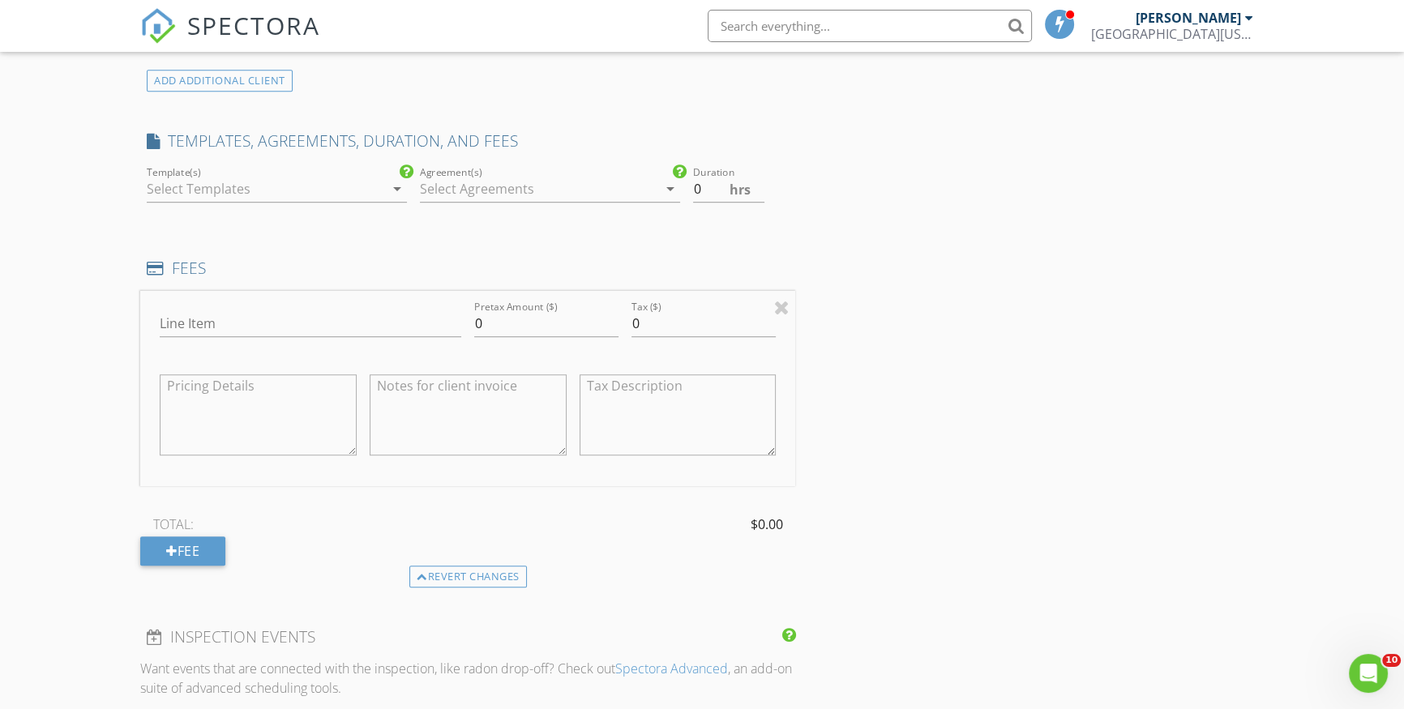
click at [245, 194] on div at bounding box center [266, 189] width 238 height 26
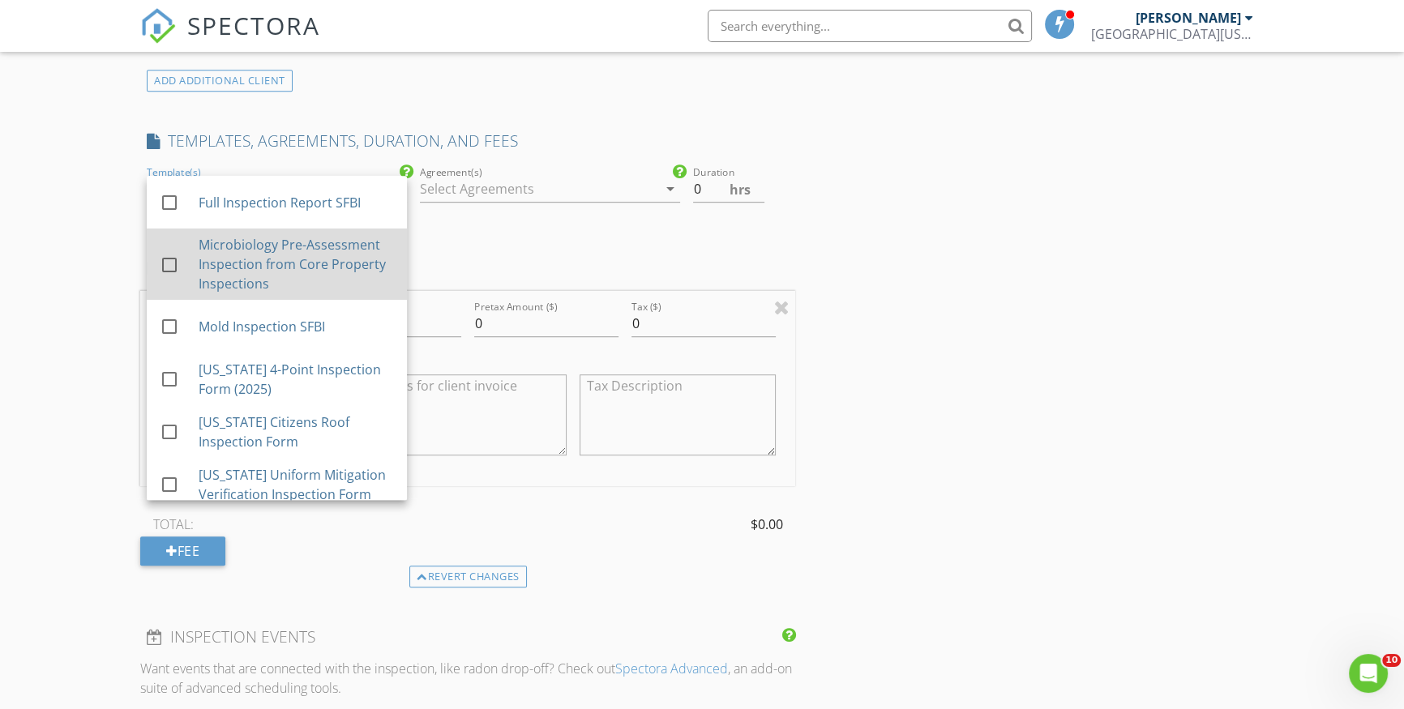
click at [245, 266] on div "Microbiology Pre-Assessment Inspection from Core Property Inspections" at bounding box center [296, 264] width 195 height 58
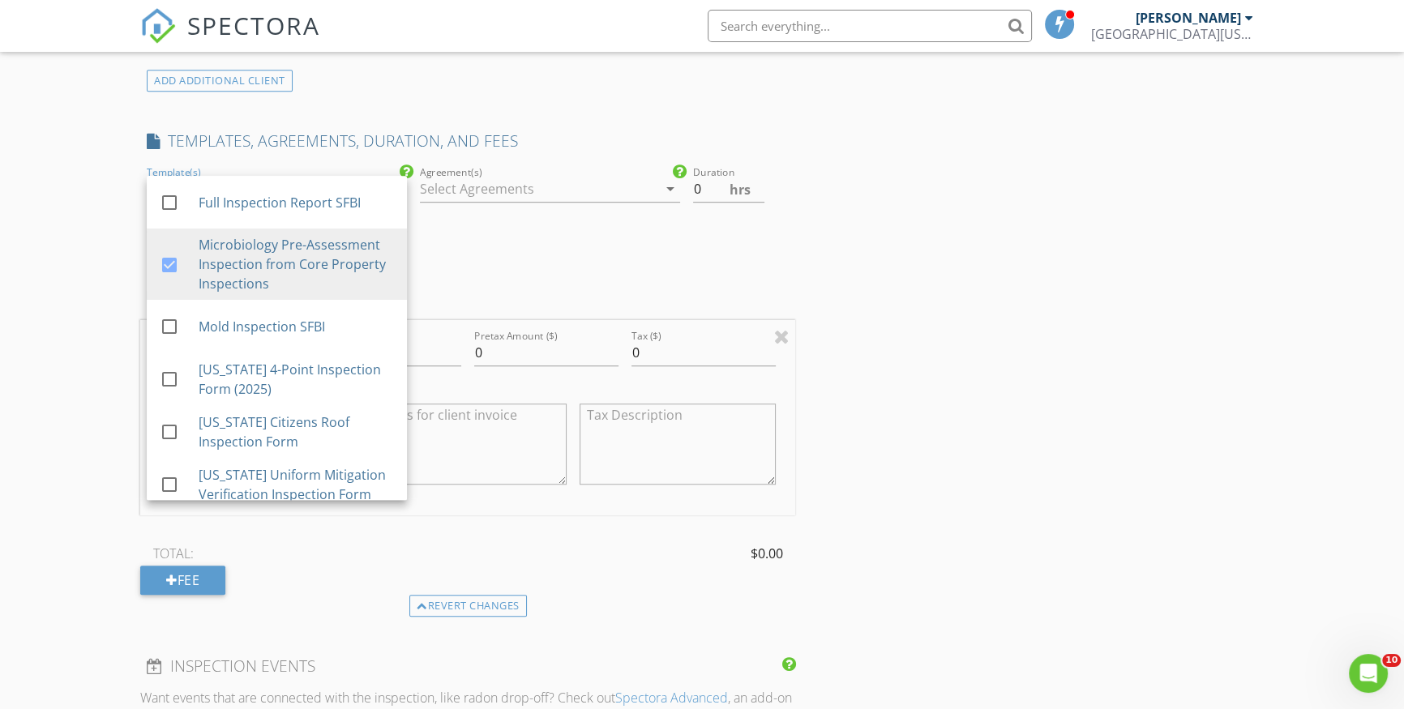
click at [505, 186] on div at bounding box center [539, 189] width 238 height 26
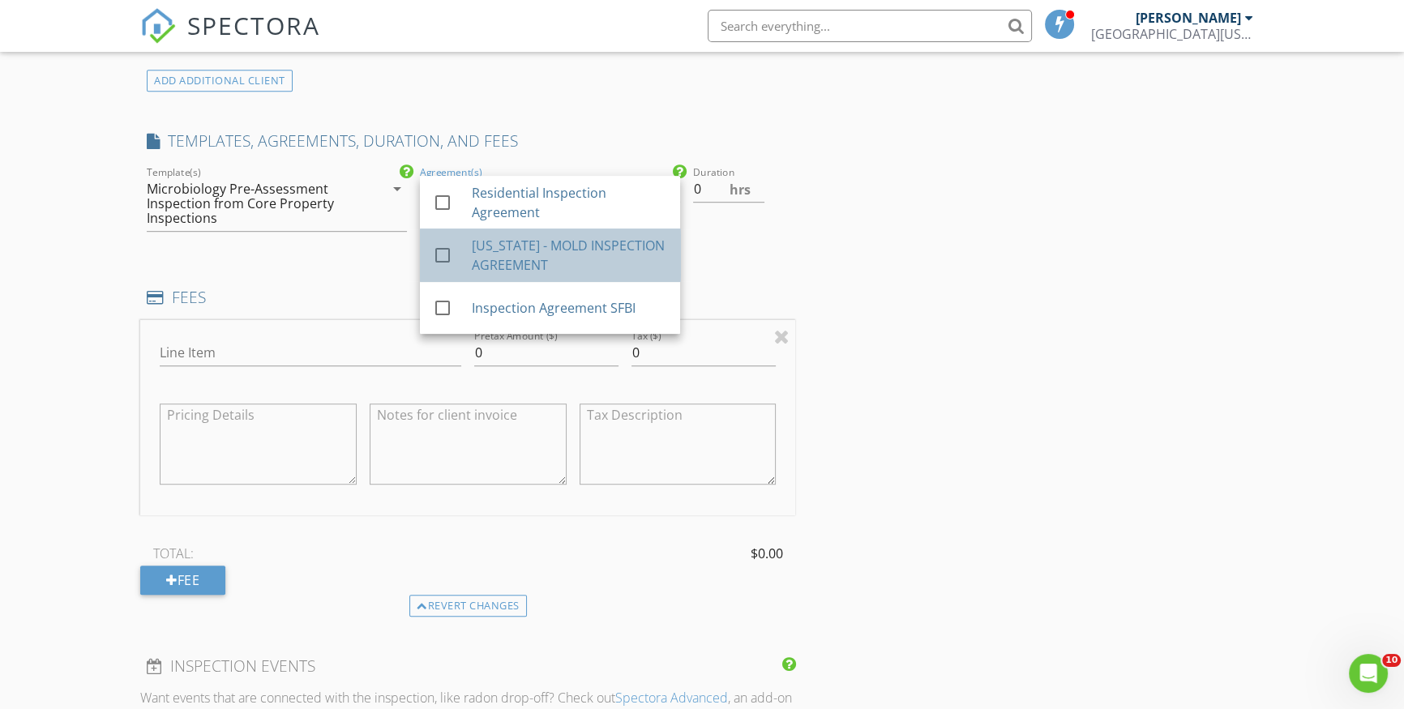
click at [524, 254] on div "[US_STATE] - MOLD INSPECTION AGREEMENT" at bounding box center [569, 255] width 195 height 39
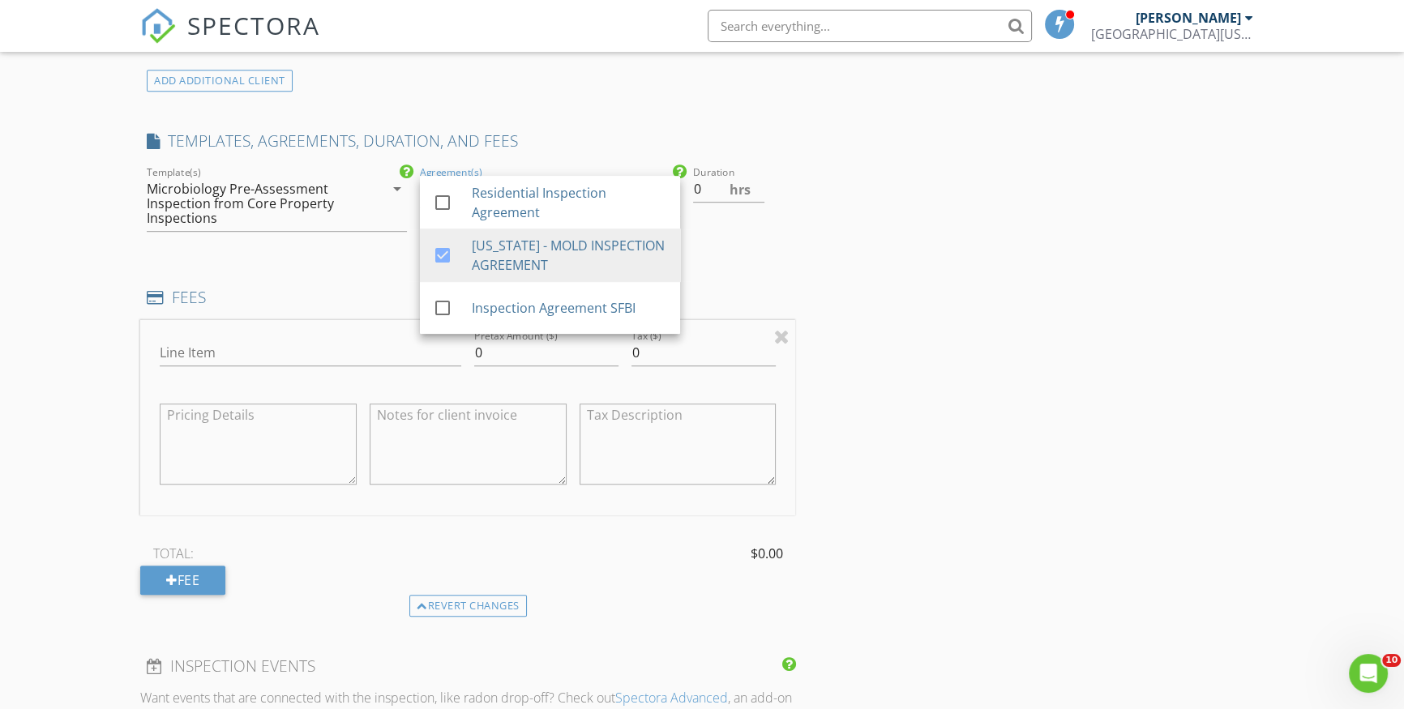
click at [770, 205] on div "Duration 0 hrs" at bounding box center [741, 197] width 96 height 43
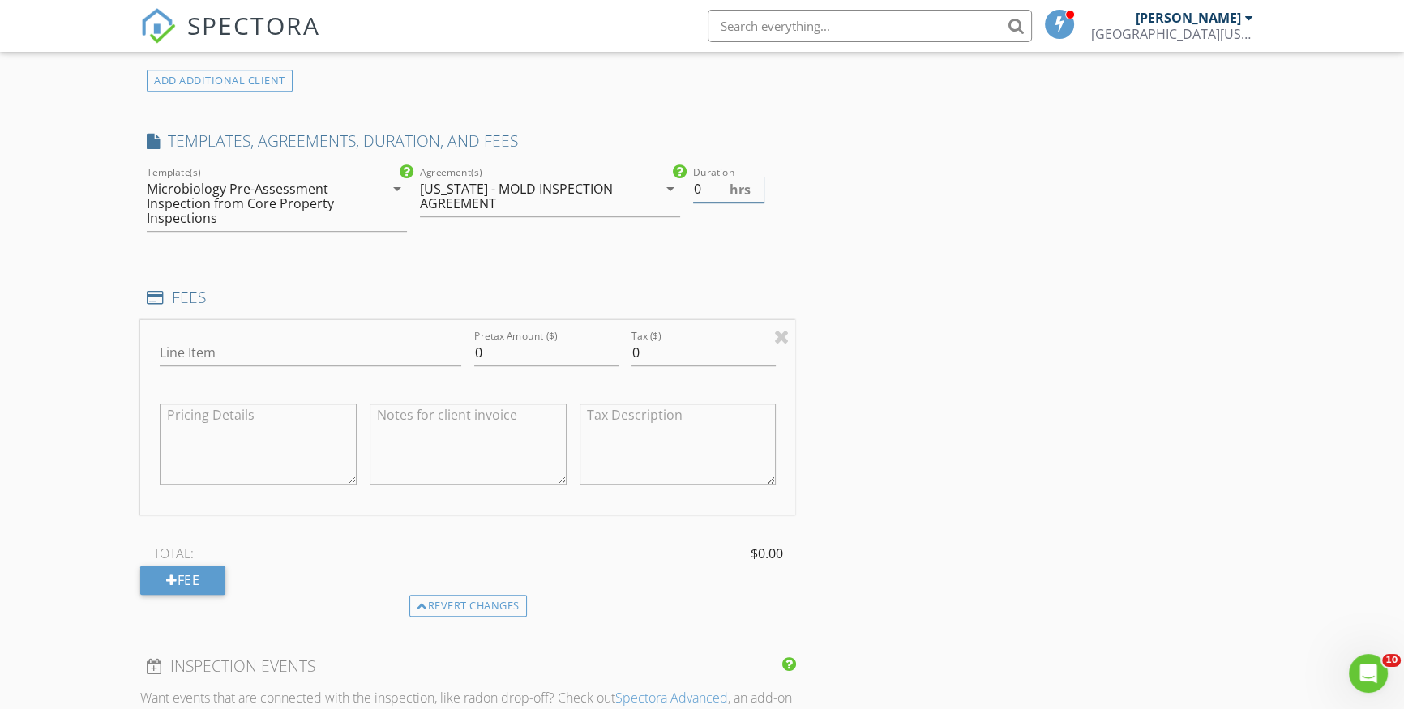
click at [755, 188] on input "0" at bounding box center [729, 189] width 72 height 27
click at [759, 182] on input "0.5" at bounding box center [729, 189] width 72 height 27
click at [759, 182] on input "1" at bounding box center [729, 189] width 72 height 27
click at [759, 182] on input "1.5" at bounding box center [729, 189] width 72 height 27
click at [758, 181] on input "2" at bounding box center [729, 189] width 72 height 27
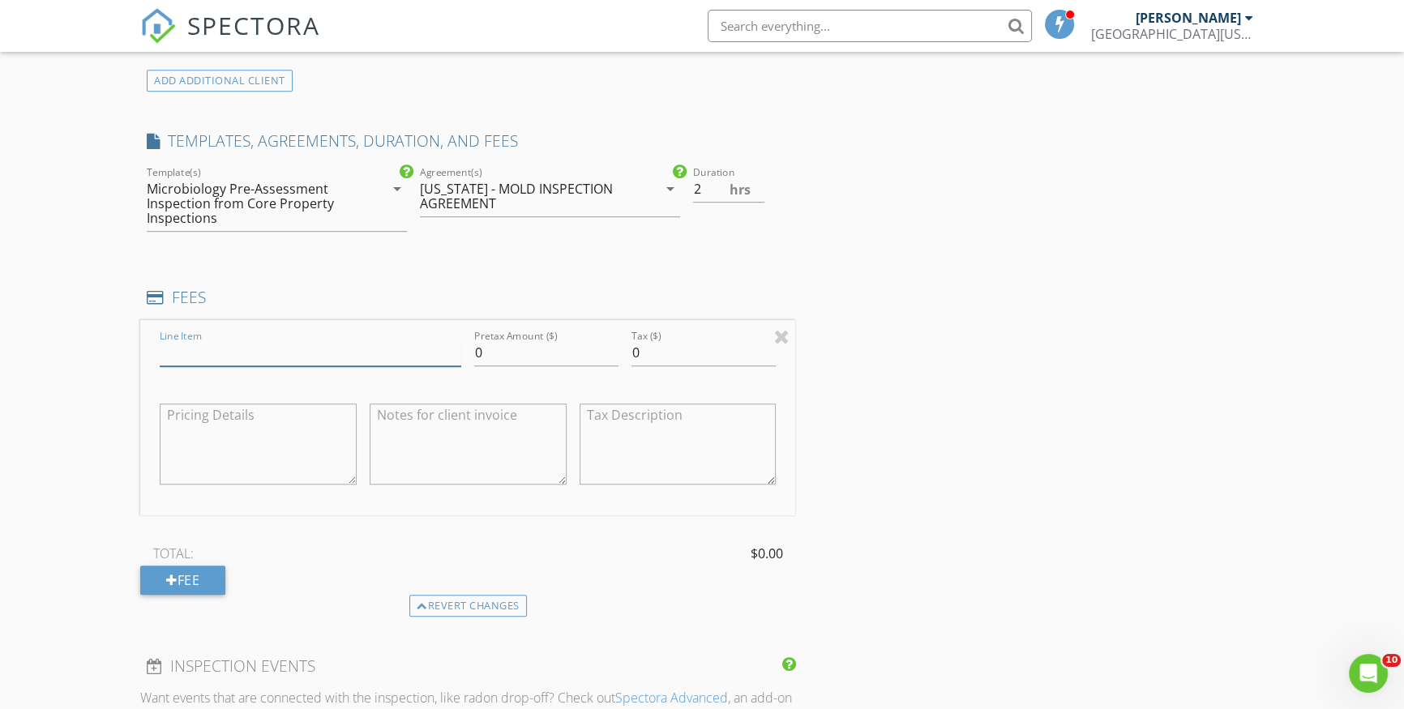
click at [249, 341] on input "Line Item" at bounding box center [311, 353] width 302 height 27
type input "2.5"
click at [758, 182] on input "2.5" at bounding box center [729, 189] width 72 height 27
click at [249, 352] on input "Line Item" at bounding box center [311, 353] width 302 height 27
type input "Indoor air quality testing"
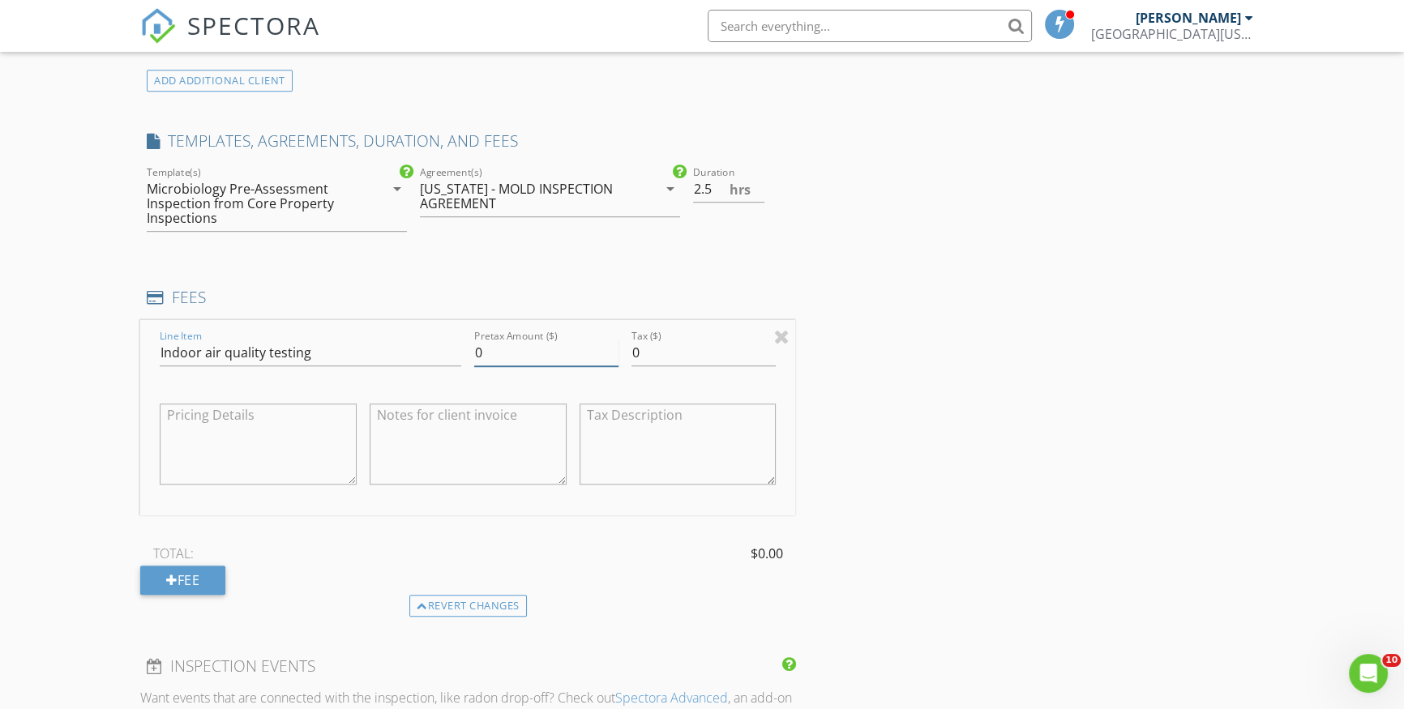
click at [507, 355] on input "0" at bounding box center [546, 353] width 144 height 27
click at [507, 354] on input "0" at bounding box center [546, 353] width 144 height 27
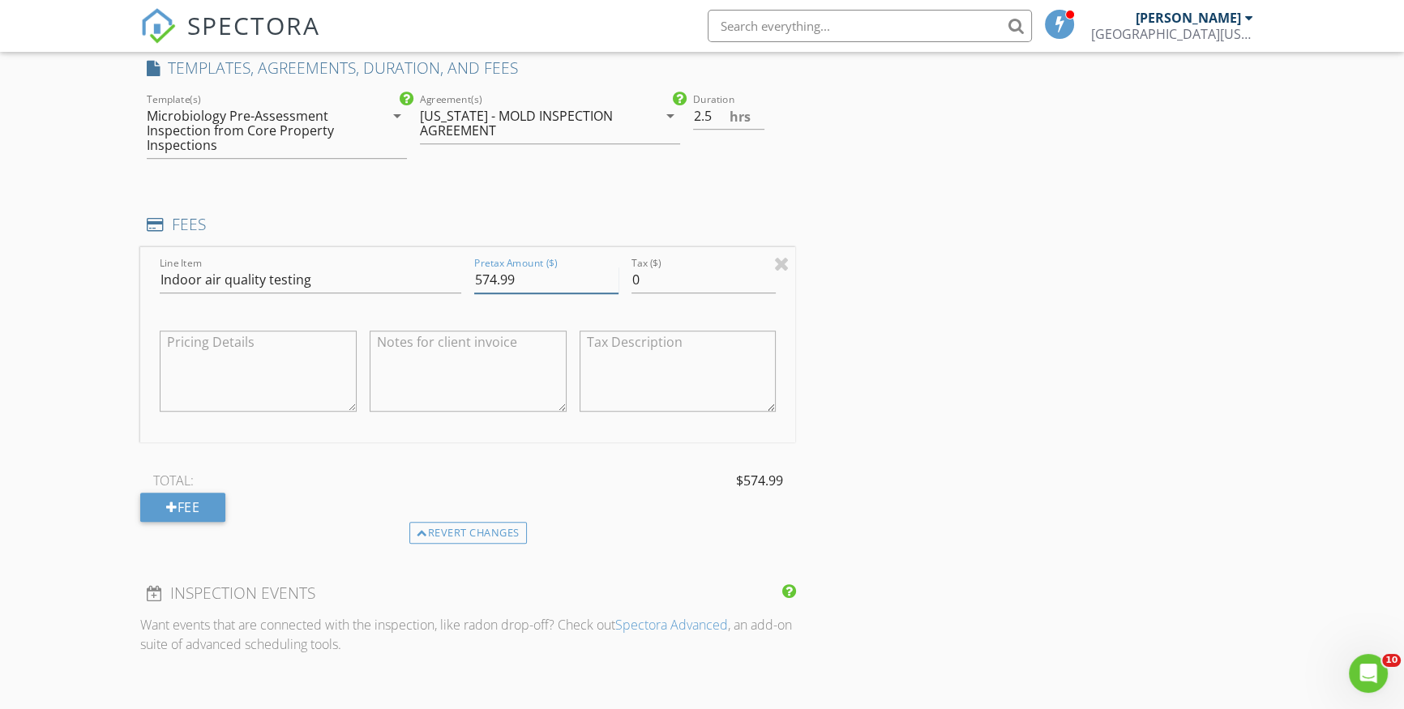
scroll to position [1326, 0]
click at [522, 276] on input "574.99" at bounding box center [546, 279] width 144 height 27
type input "575"
drag, startPoint x: 473, startPoint y: 276, endPoint x: 503, endPoint y: 276, distance: 29.2
click at [503, 276] on div "Pretax Amount ($) 575" at bounding box center [546, 281] width 157 height 56
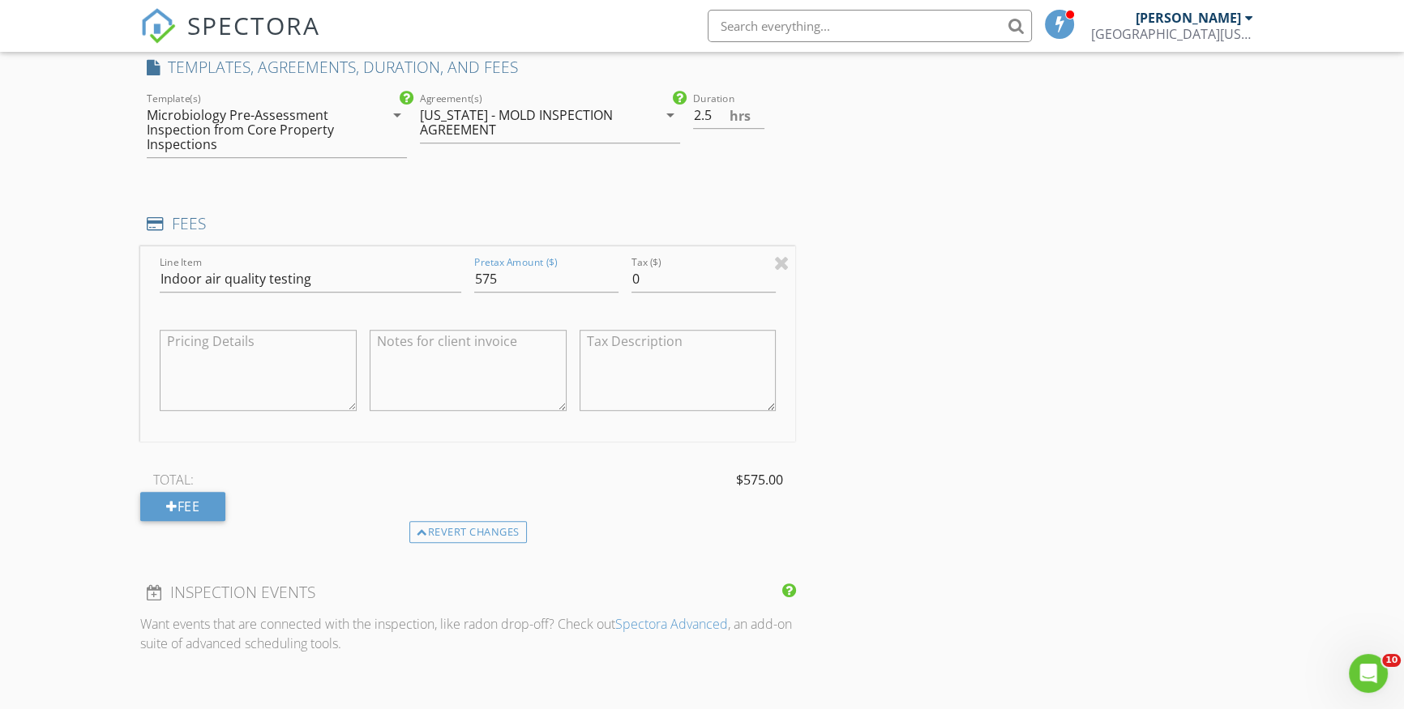
click at [228, 348] on textarea at bounding box center [258, 370] width 197 height 81
click at [299, 348] on textarea "Air quality testing" at bounding box center [258, 370] width 197 height 81
click at [283, 335] on textarea "Air quality testing - 575" at bounding box center [258, 370] width 197 height 81
click at [192, 359] on textarea "Air quality testing - $575" at bounding box center [258, 370] width 197 height 81
click at [309, 340] on textarea "Air quality testing - $575" at bounding box center [258, 370] width 197 height 81
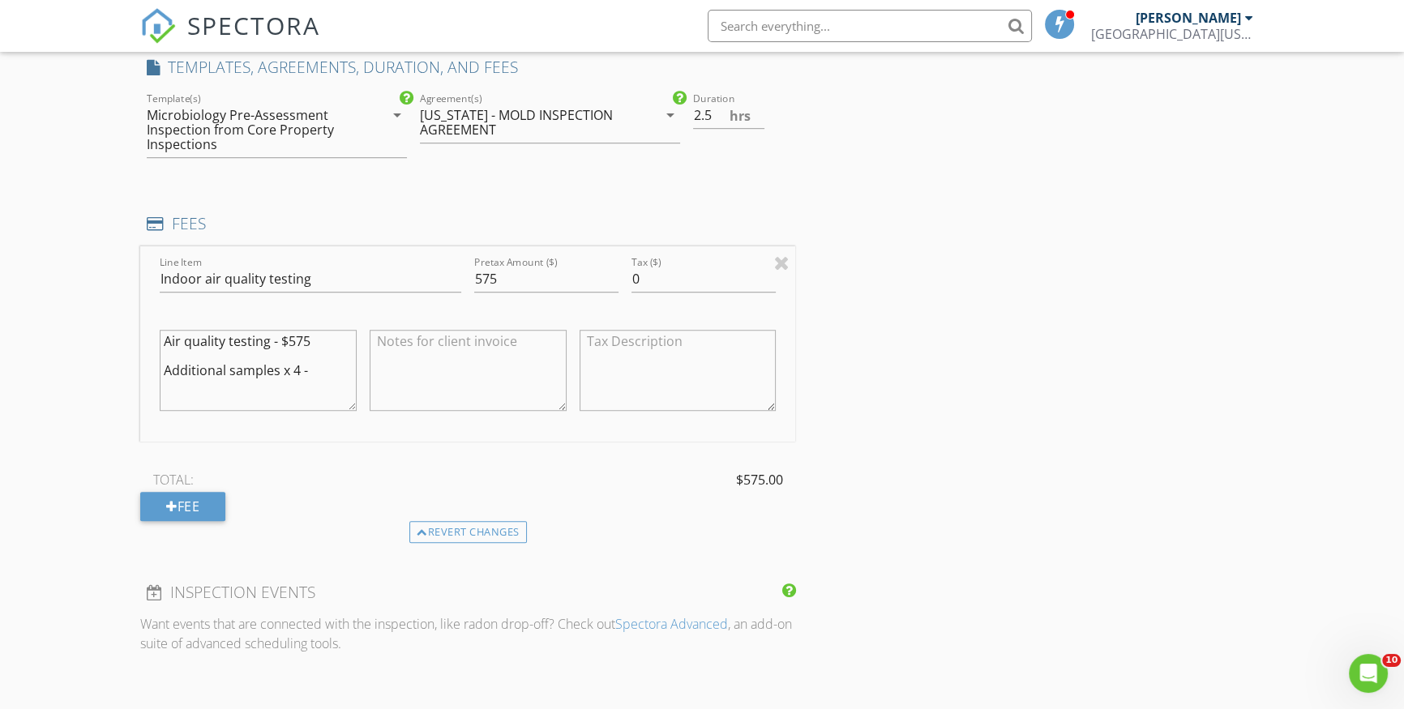
click at [298, 368] on textarea "Air quality testing - $575 Additional samples x 4 -" at bounding box center [258, 370] width 197 height 81
click at [282, 366] on textarea "Air quality testing - $575 Additional samples 85 -" at bounding box center [258, 370] width 197 height 81
click at [304, 368] on textarea "Air quality testing - $575 Additional samples $85 -" at bounding box center [258, 370] width 197 height 81
click at [349, 367] on textarea "Air quality testing - $575 Additional samples $85 x 4 -" at bounding box center [258, 370] width 197 height 81
type textarea "Air quality testing - $575 Additional samples $85 x 4 - 340"
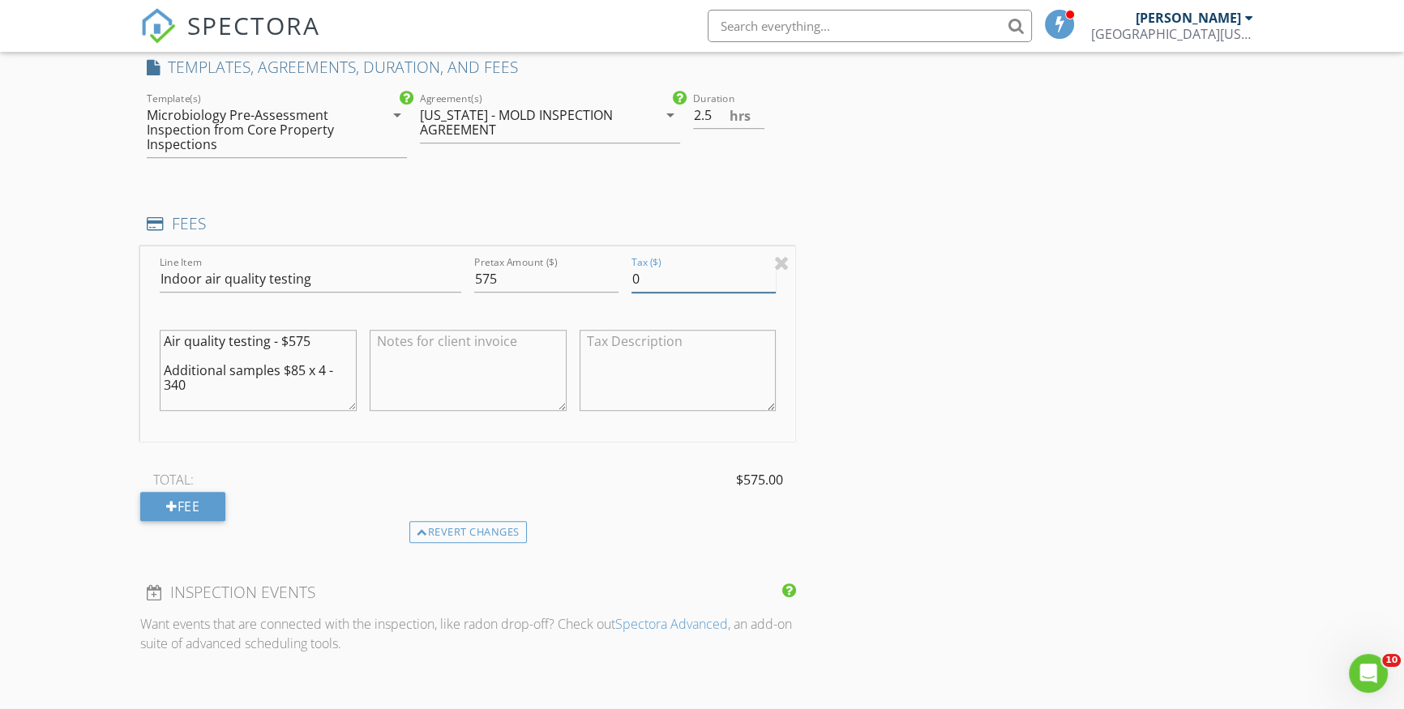
click at [662, 278] on input "0" at bounding box center [703, 279] width 144 height 27
click at [504, 279] on input "575" at bounding box center [546, 279] width 144 height 27
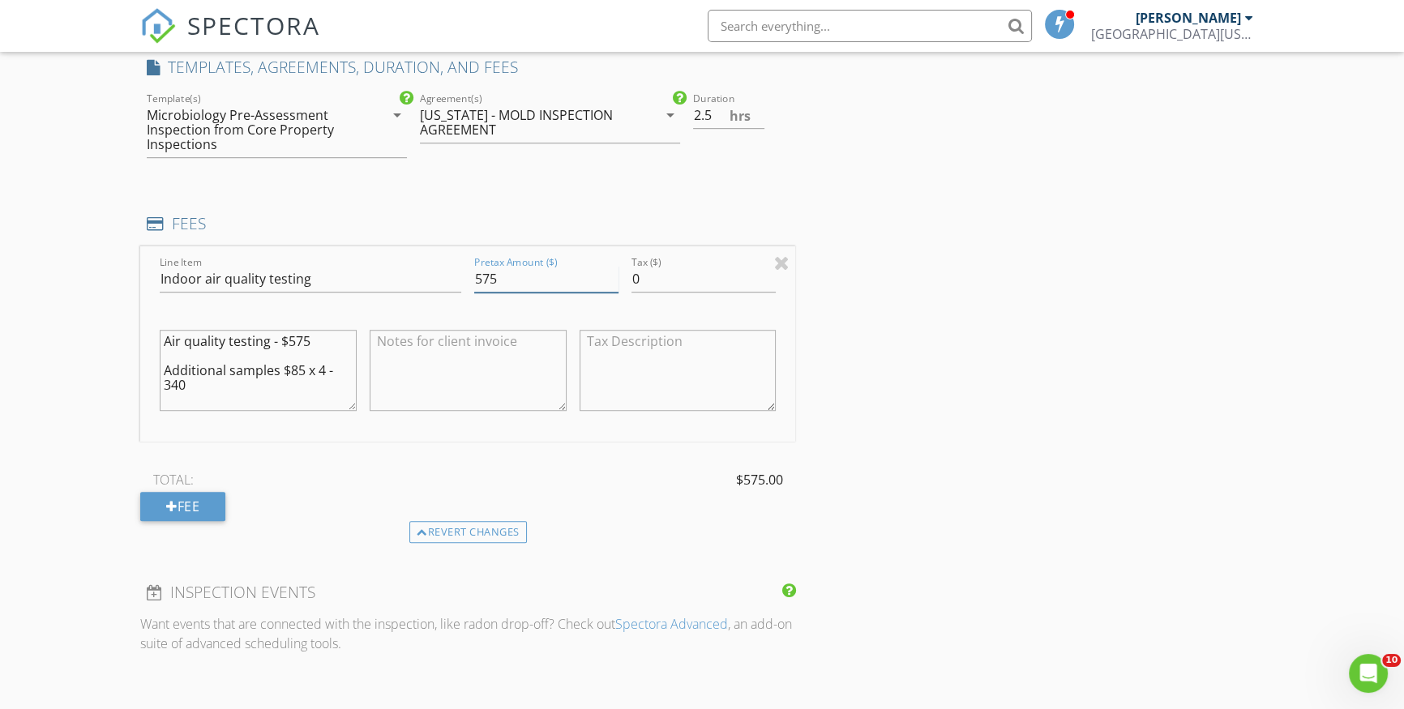
click at [504, 279] on input "575" at bounding box center [546, 279] width 144 height 27
type input "915"
click at [882, 336] on div "INSPECTOR(S) check_box Ray Trujillo PRIMARY Ray Trujillo arrow_drop_down check_…" at bounding box center [701, 294] width 1123 height 2864
click at [242, 385] on textarea "Air quality testing - $575 Additional samples $85 x 4 - 340" at bounding box center [258, 370] width 197 height 81
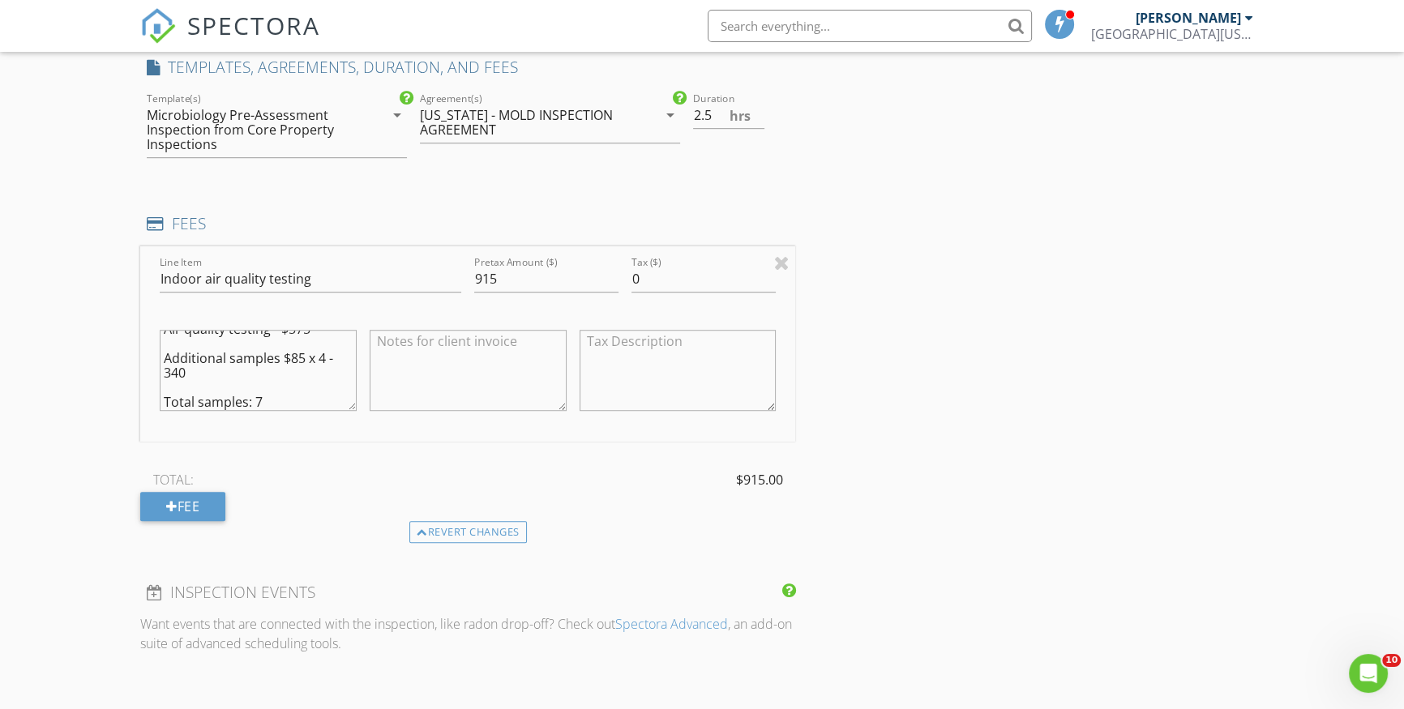
type textarea "Air quality testing - $575 Additional samples $85 x 4 - 340 Total samples: 7"
click at [916, 330] on div "INSPECTOR(S) check_box Ray Trujillo PRIMARY Ray Trujillo arrow_drop_down check_…" at bounding box center [701, 294] width 1123 height 2864
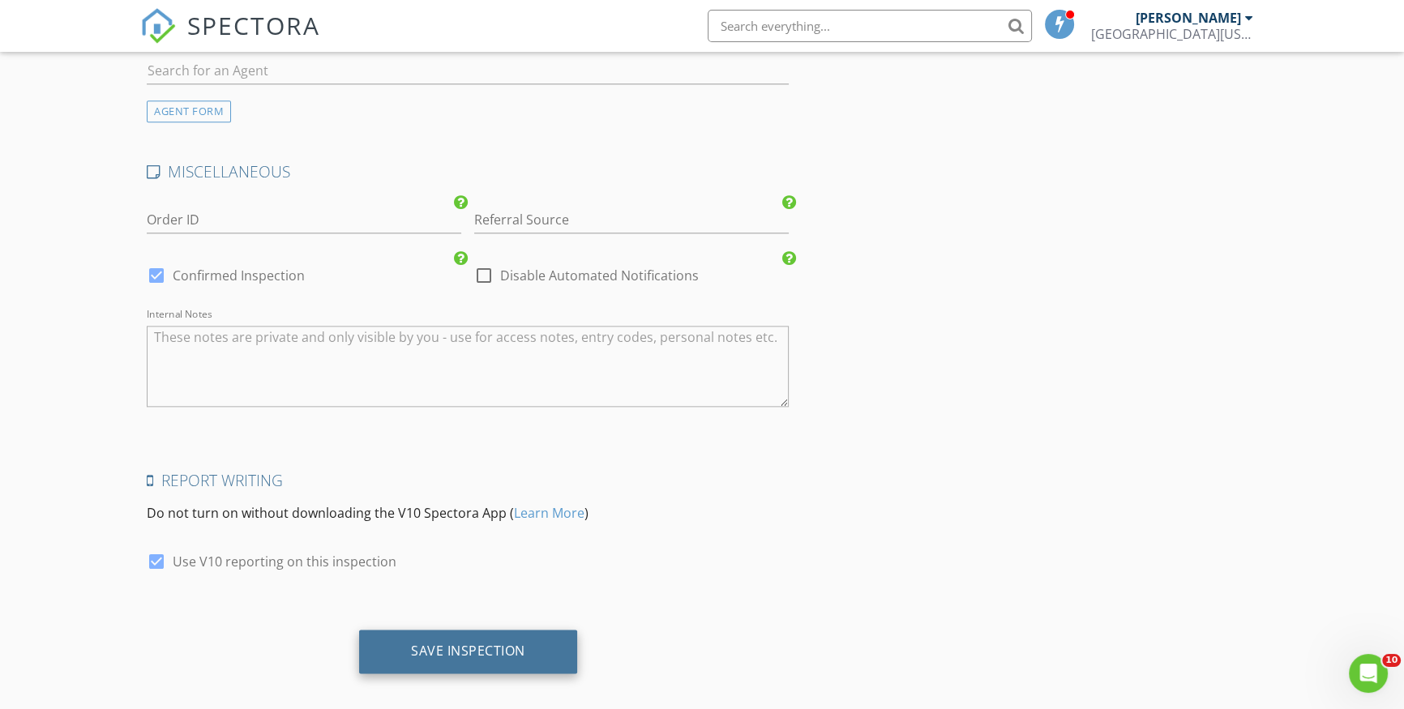
scroll to position [2379, 0]
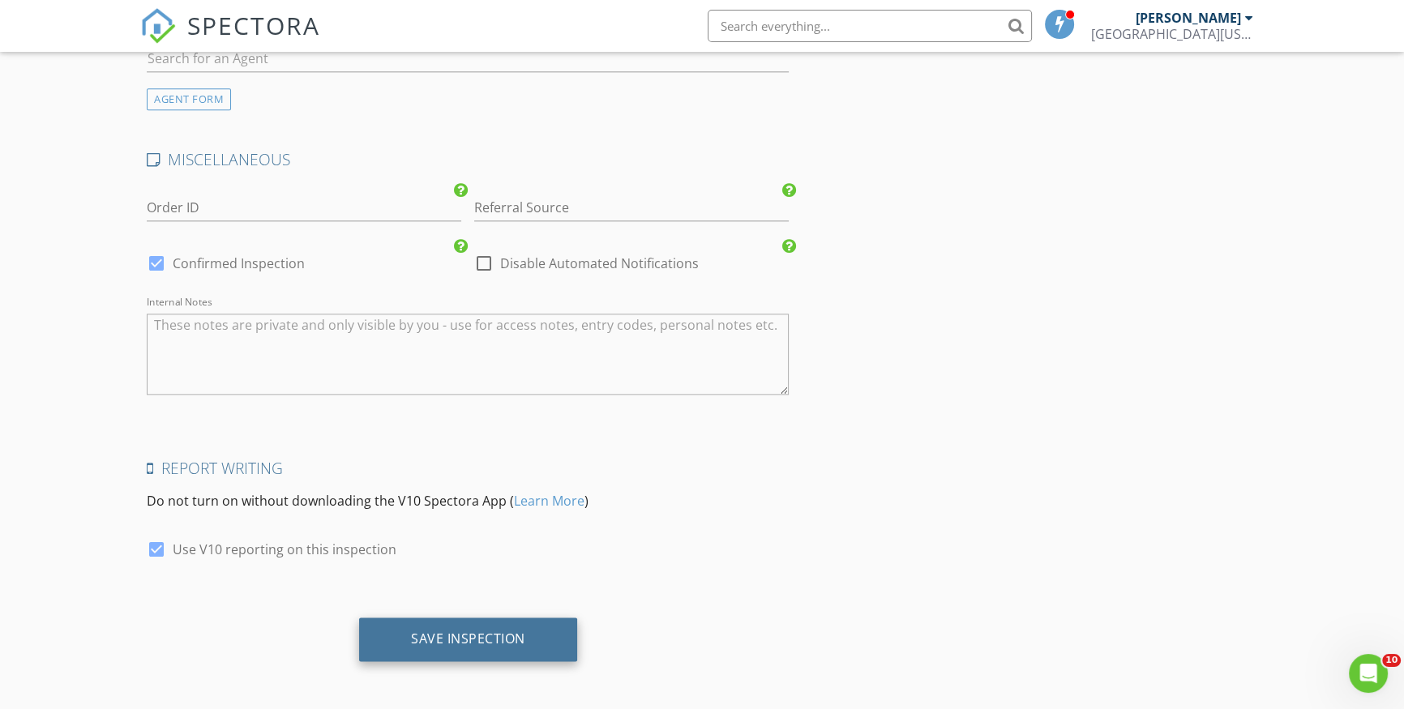
click at [485, 643] on div "Save Inspection" at bounding box center [468, 639] width 114 height 16
